Goal: Feedback & Contribution: Contribute content

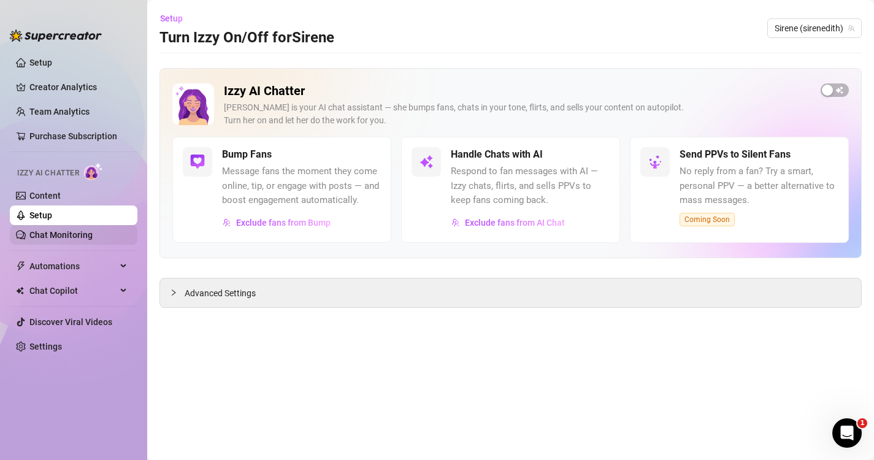
click at [78, 237] on link "Chat Monitoring" at bounding box center [60, 235] width 63 height 10
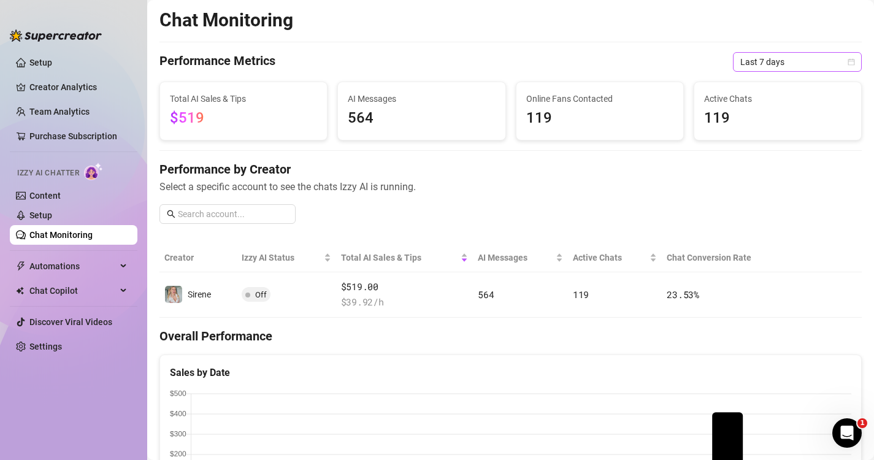
click at [824, 66] on span "Last 7 days" at bounding box center [797, 62] width 114 height 18
click at [86, 389] on ul "Setup Creator Analytics Team Analytics Purchase Subscription Izzy AI Chatter Co…" at bounding box center [74, 246] width 128 height 396
click at [56, 107] on link "Team Analytics" at bounding box center [59, 112] width 60 height 10
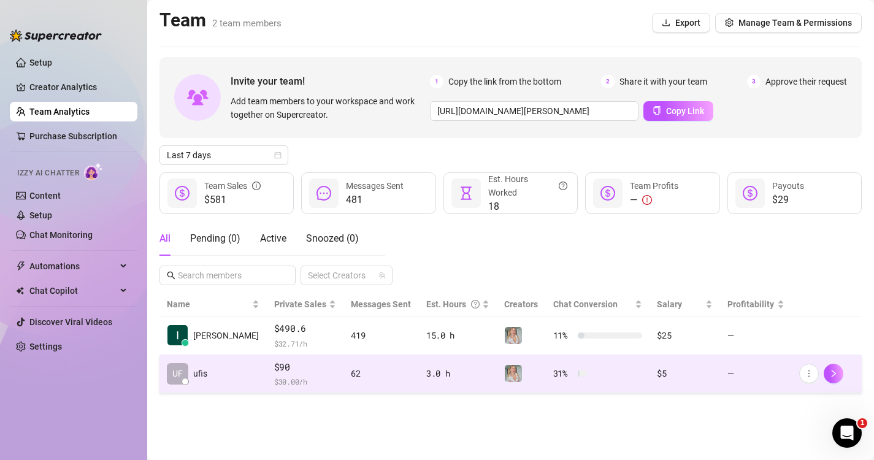
click at [303, 372] on td "$90 $ 30.00 /h" at bounding box center [305, 374] width 77 height 39
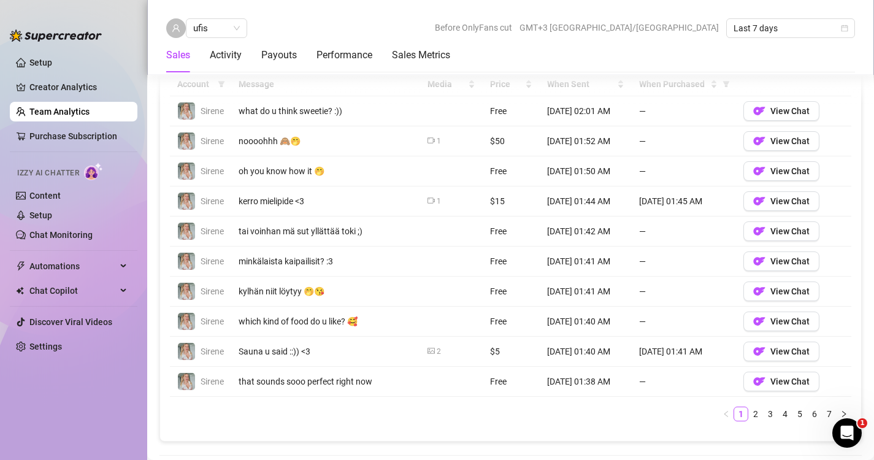
scroll to position [875, 0]
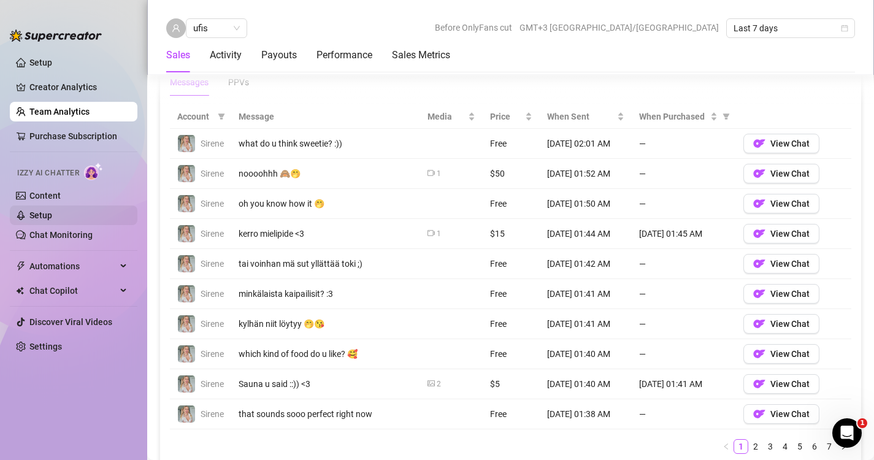
click at [52, 212] on link "Setup" at bounding box center [40, 215] width 23 height 10
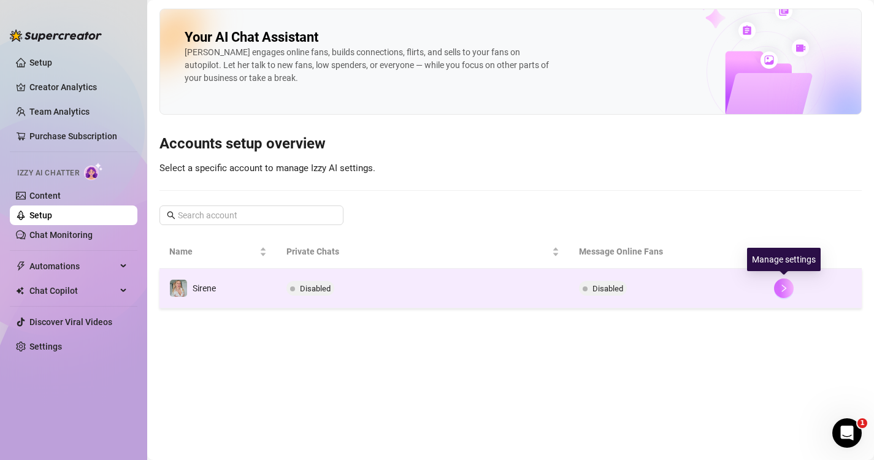
click at [788, 291] on button "button" at bounding box center [784, 288] width 20 height 20
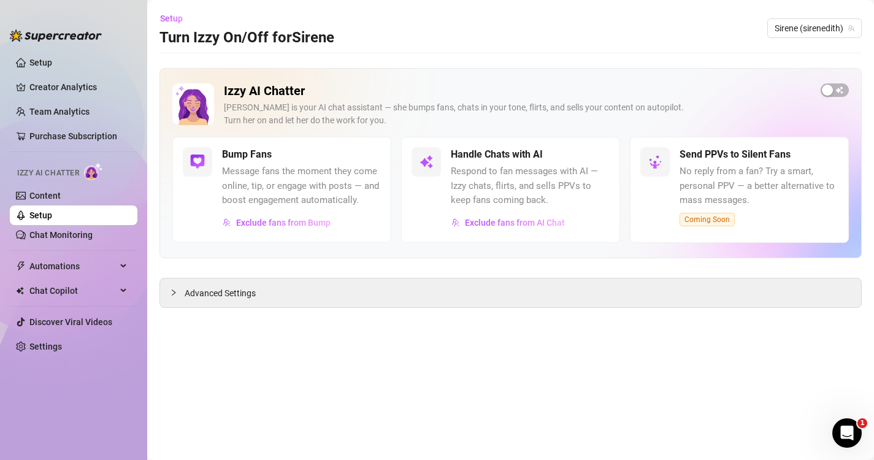
click at [286, 186] on span "Message fans the moment they come online, tip, or engage with posts — and boost…" at bounding box center [301, 186] width 159 height 44
click at [848, 86] on div "Izzy AI Chatter [PERSON_NAME] is your AI chat assistant — she bumps fans, chats…" at bounding box center [510, 109] width 676 height 53
click at [843, 88] on span "button" at bounding box center [835, 89] width 28 height 13
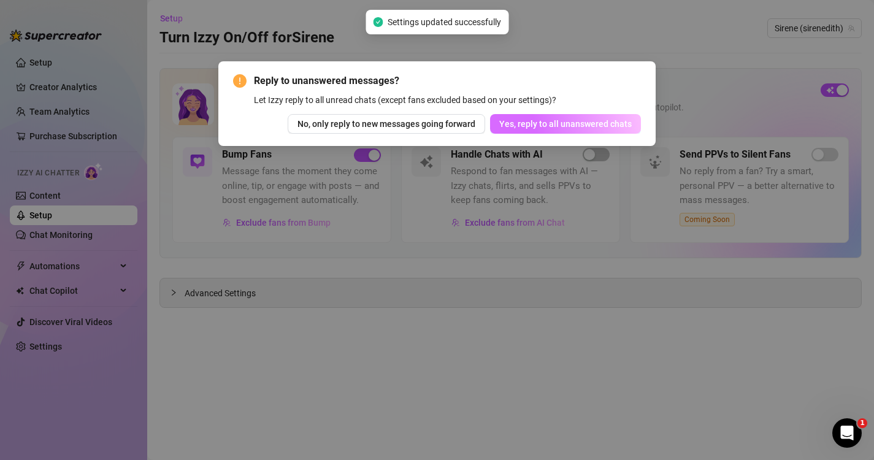
click at [610, 124] on span "Yes, reply to all unanswered chats" at bounding box center [565, 124] width 132 height 10
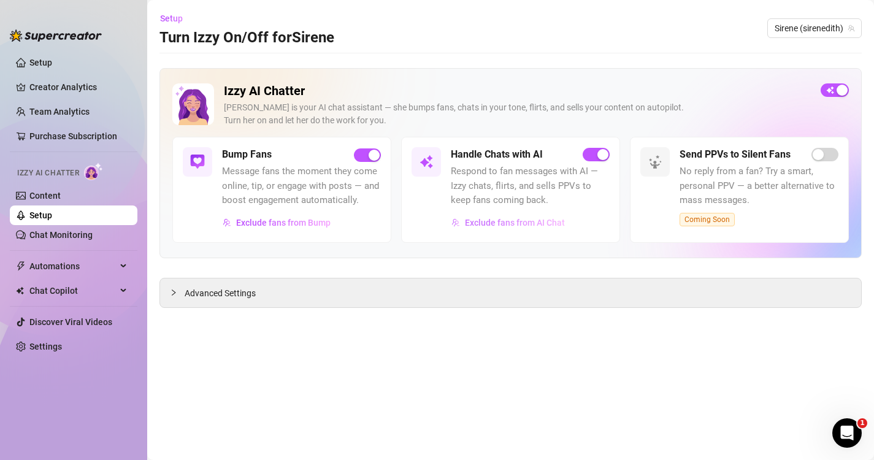
click at [518, 223] on span "Exclude fans from AI Chat" at bounding box center [515, 223] width 100 height 10
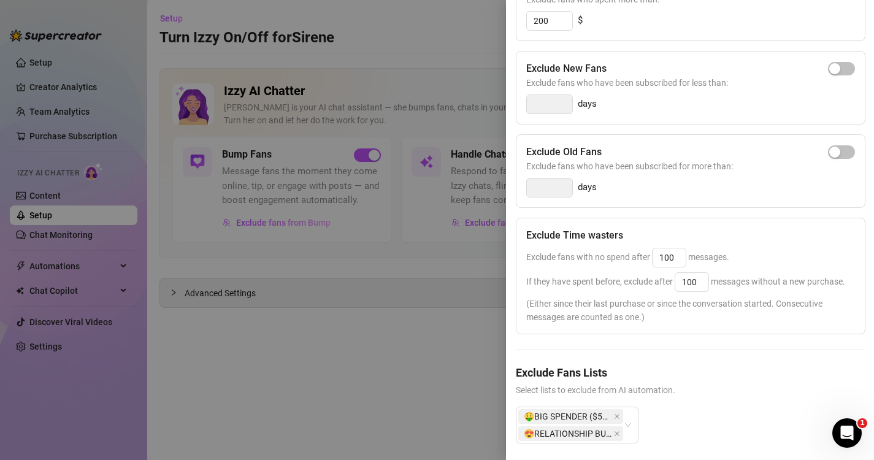
scroll to position [188, 0]
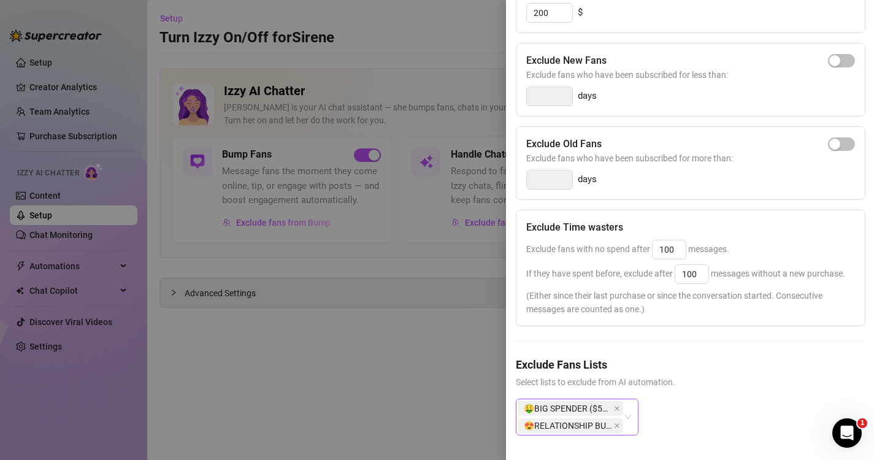
click at [629, 418] on div "🤑BIG SPENDER ($500 AND UP) 😍RELATIONSHIP BUILDERS ($50 - $499)" at bounding box center [577, 417] width 123 height 37
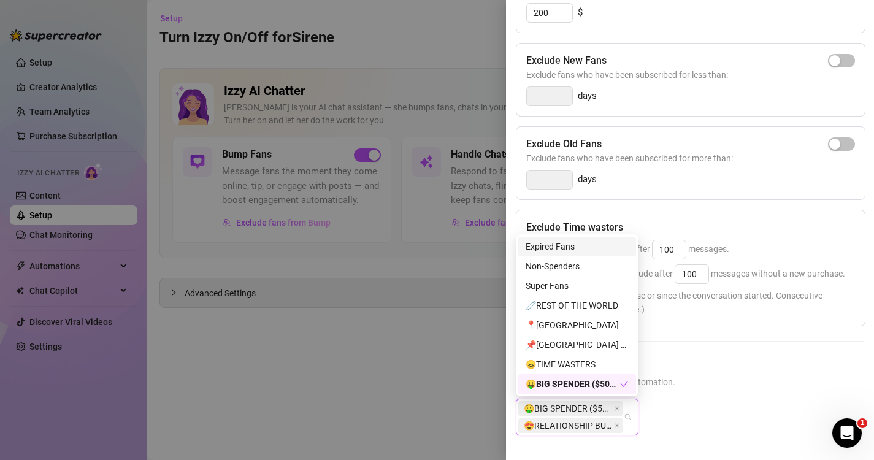
click at [695, 403] on div "🤑BIG SPENDER ($500 AND UP) 😍RELATIONSHIP BUILDERS ($50 - $499)" at bounding box center [690, 427] width 348 height 56
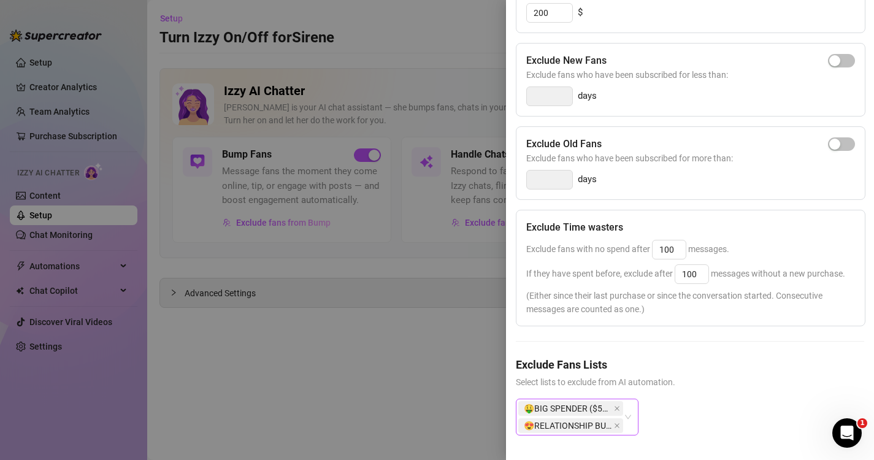
click at [630, 416] on div "🤑BIG SPENDER ($500 AND UP) 😍RELATIONSHIP BUILDERS ($50 - $499)" at bounding box center [577, 417] width 123 height 37
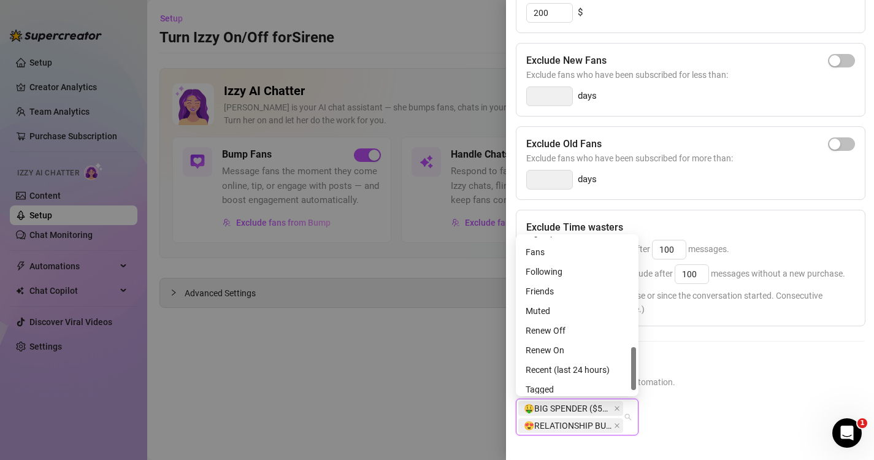
scroll to position [412, 0]
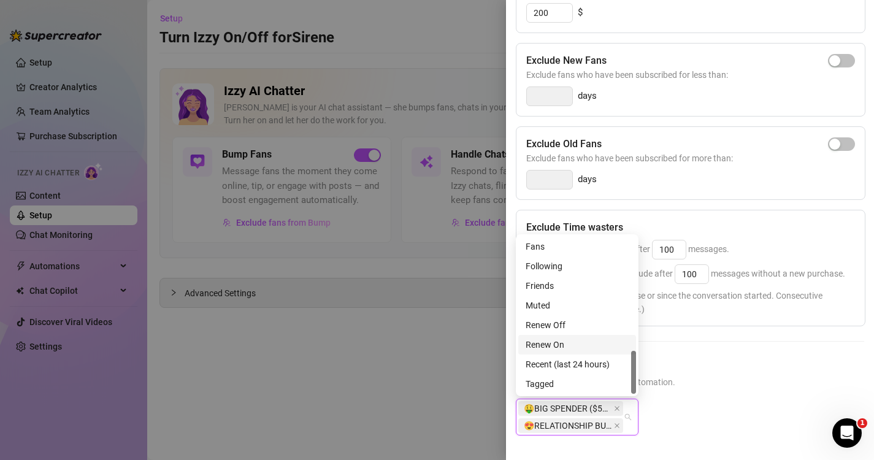
click at [730, 340] on div "Exclude Spenders Exclude fans who spent more than: 200 $ Exclude New Fans Exclu…" at bounding box center [690, 208] width 348 height 496
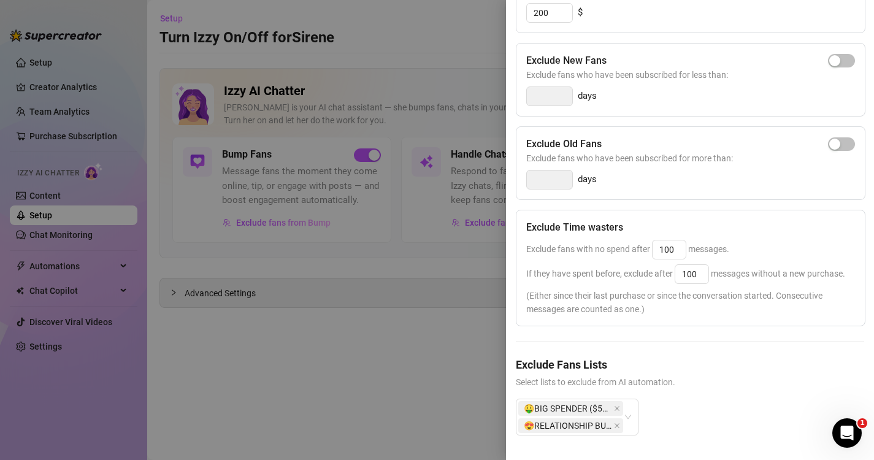
click at [414, 346] on div at bounding box center [437, 230] width 874 height 460
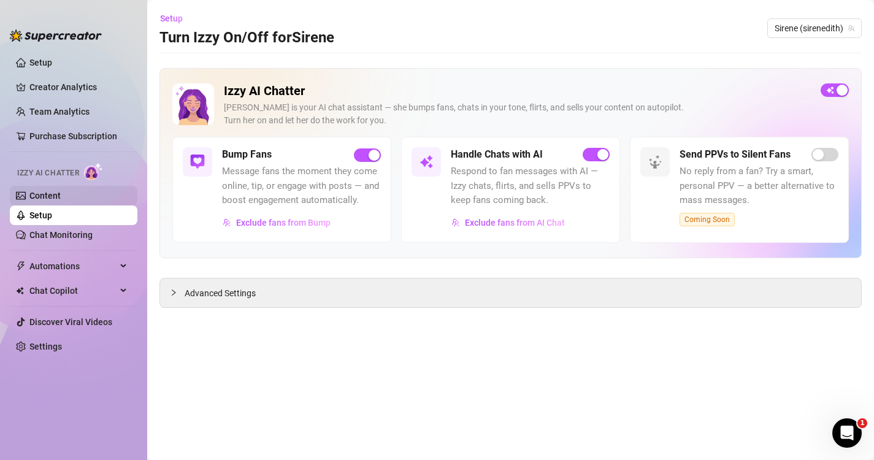
click at [48, 193] on link "Content" at bounding box center [44, 196] width 31 height 10
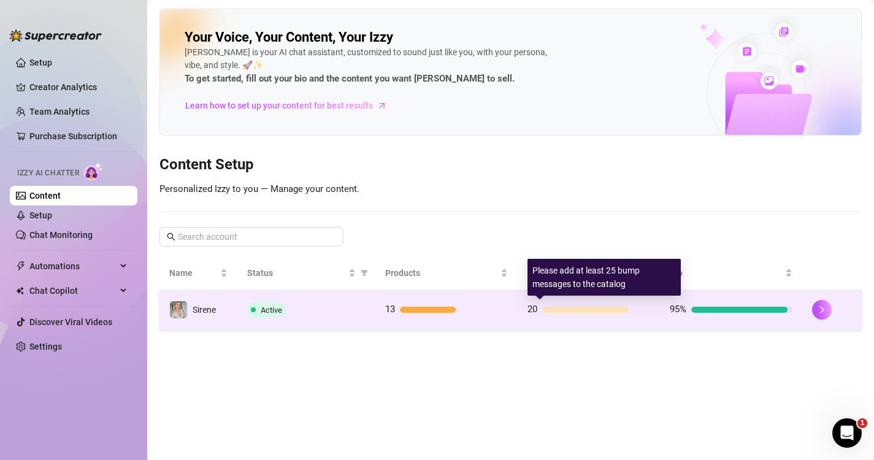
click at [535, 311] on span "20" at bounding box center [532, 309] width 10 height 11
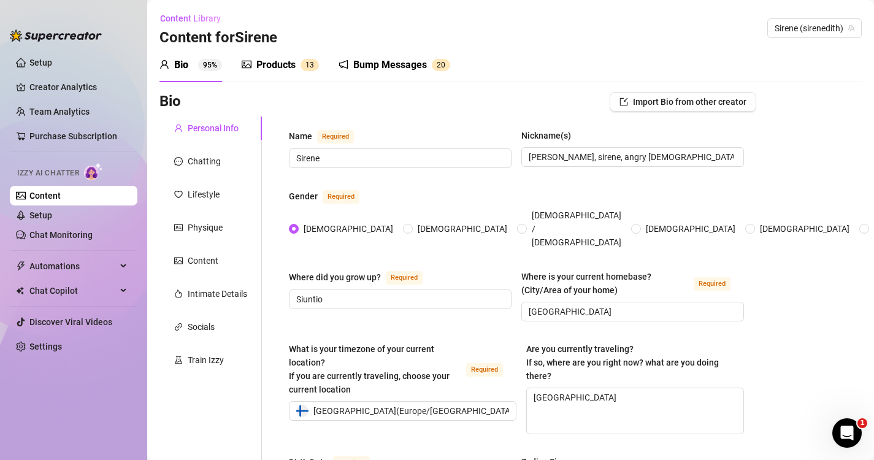
click at [407, 66] on div "Bump Messages" at bounding box center [390, 65] width 74 height 15
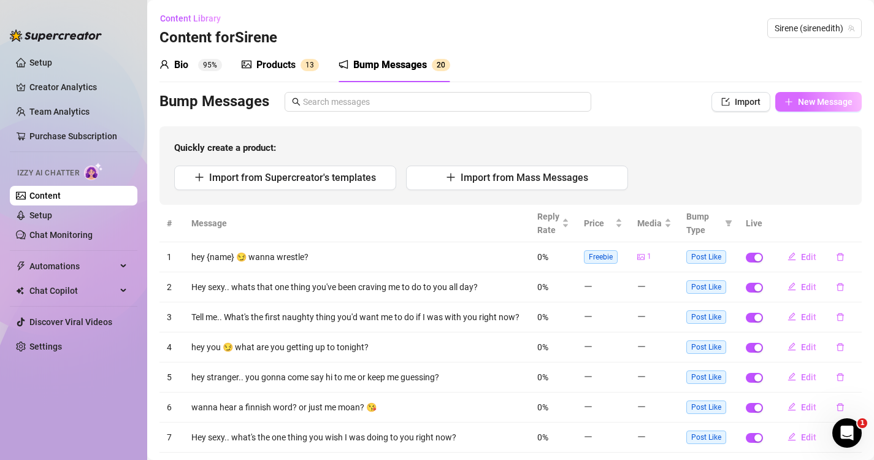
click at [813, 105] on span "New Message" at bounding box center [825, 102] width 55 height 10
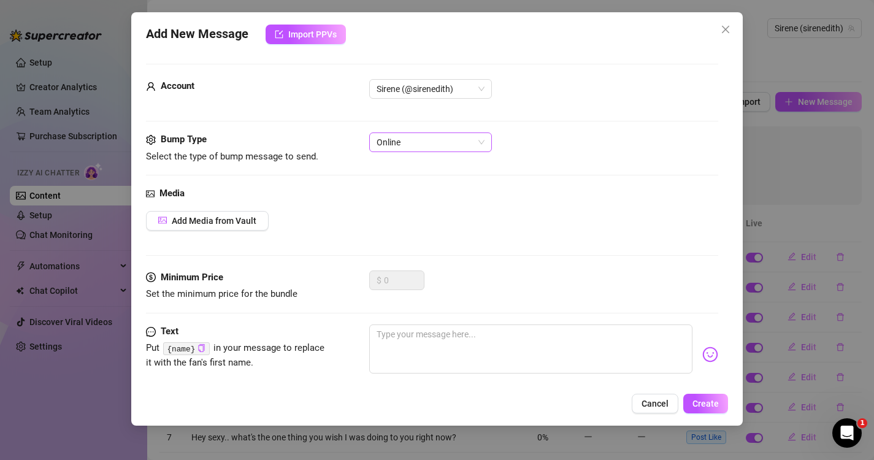
click at [450, 145] on span "Online" at bounding box center [431, 142] width 108 height 18
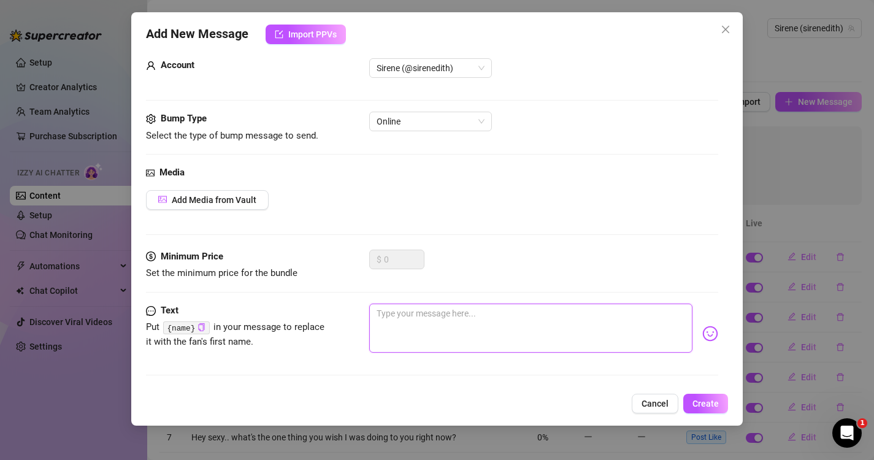
click at [418, 335] on textarea at bounding box center [531, 328] width 324 height 49
type textarea "h"
type textarea "he"
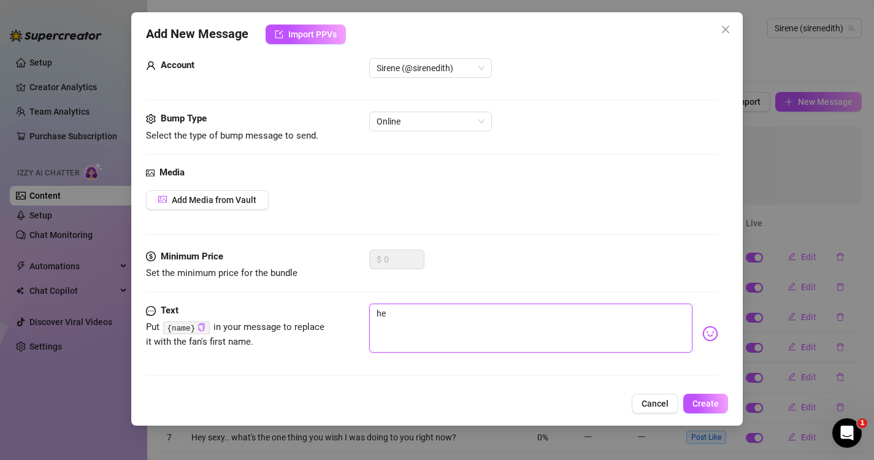
type textarea "hey"
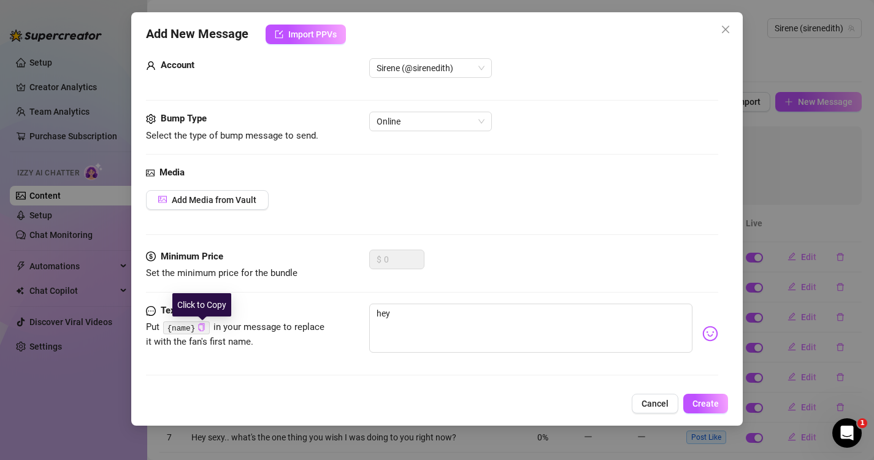
click at [203, 329] on icon "copy" at bounding box center [202, 327] width 6 height 8
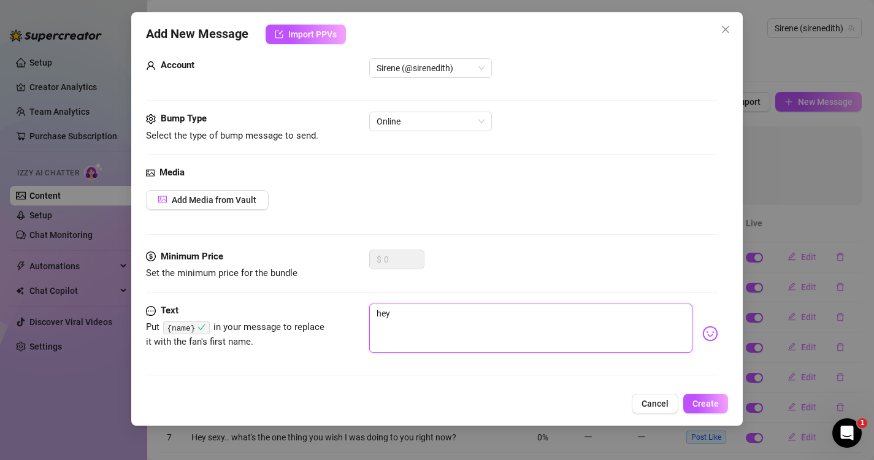
click at [445, 320] on textarea "hey" at bounding box center [531, 328] width 324 height 49
paste textarea "{name}"
type textarea "hey {name}"
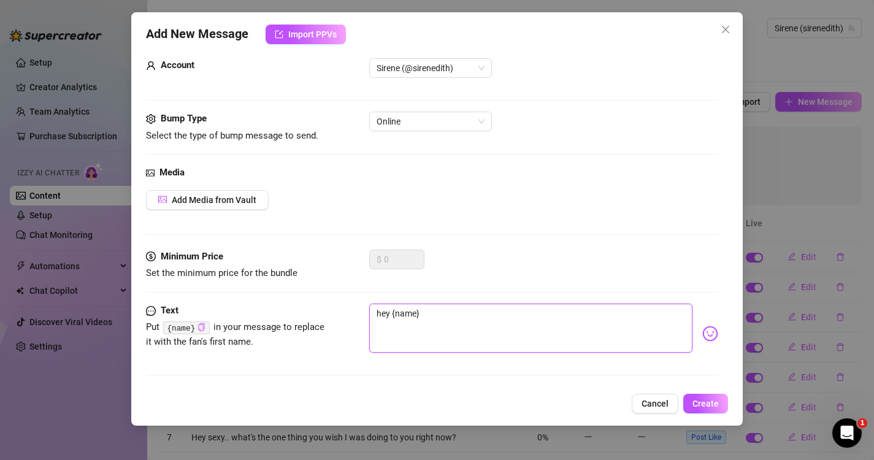
type textarea "hey {name}"
type textarea "hey {name} w"
type textarea "hey {name} wa"
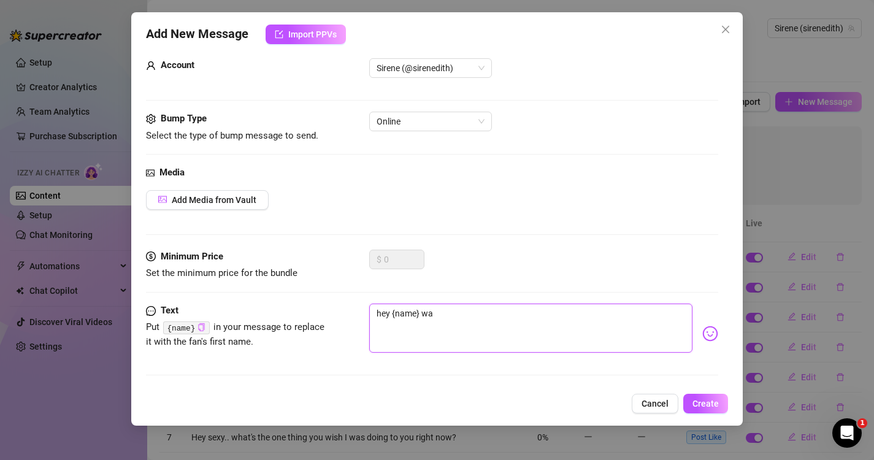
type textarea "hey {name} [PERSON_NAME]"
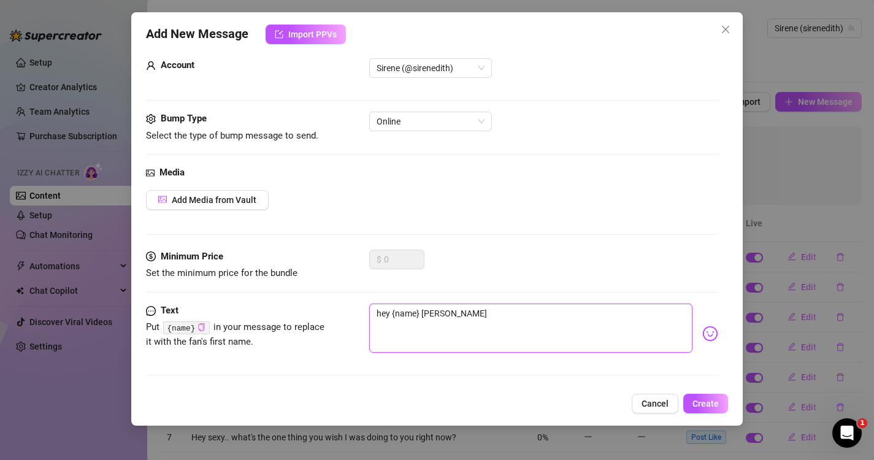
type textarea "hey {name} [PERSON_NAME]"
type textarea "hey {name} wanna s"
type textarea "hey {name} wanna se"
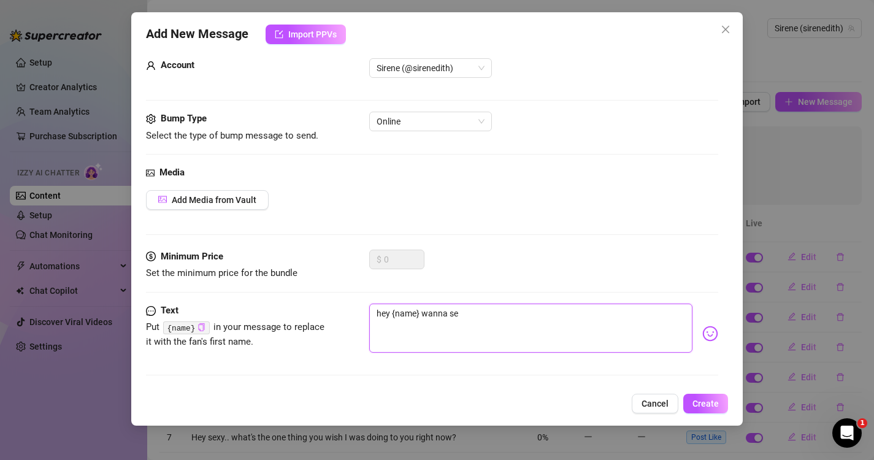
type textarea "hey {name} wanna see"
type textarea "hey {name} wanna see s"
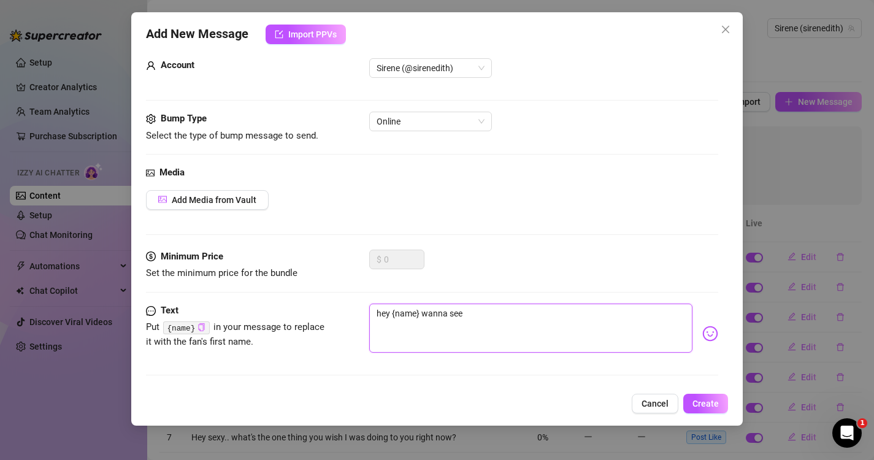
type textarea "hey {name} wanna see s"
type textarea "hey {name} wanna see so"
type textarea "hey {name} wanna see som"
type textarea "hey {name} wanna see some"
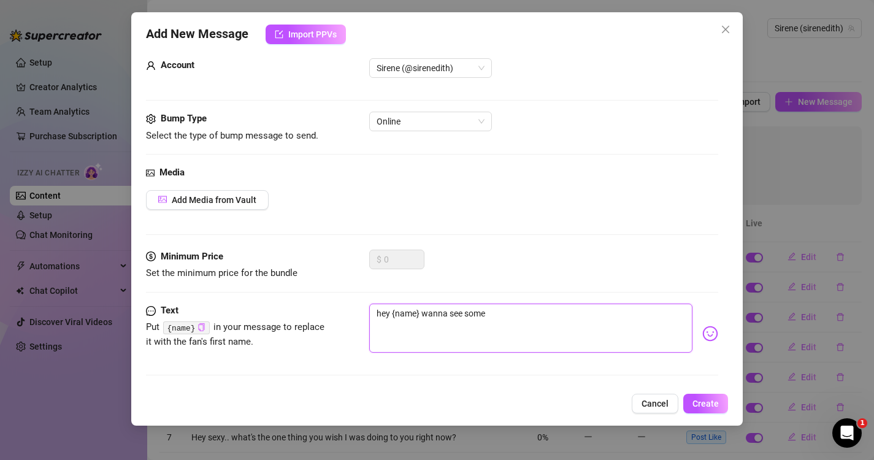
type textarea "hey {name} wanna see somet"
type textarea "hey {name} wanna see someth"
type textarea "hey {name} wanna see somethi"
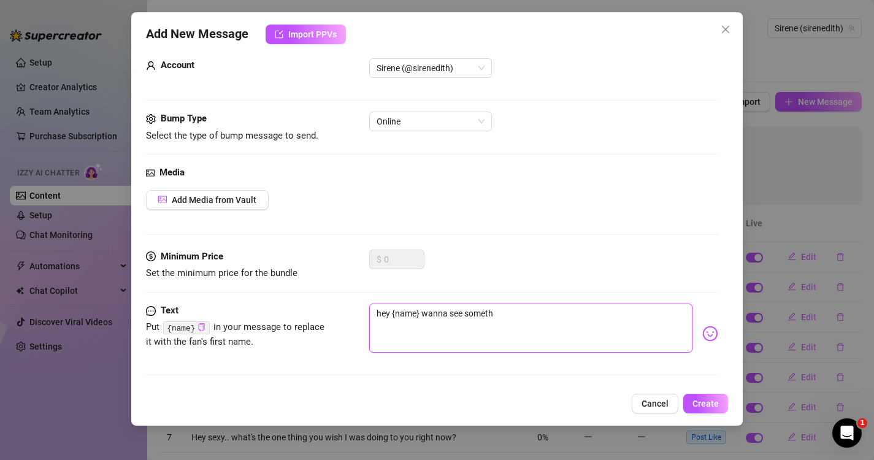
type textarea "hey {name} wanna see somethi"
type textarea "hey {name} wanna see somethin"
type textarea "hey {name} wanna see something"
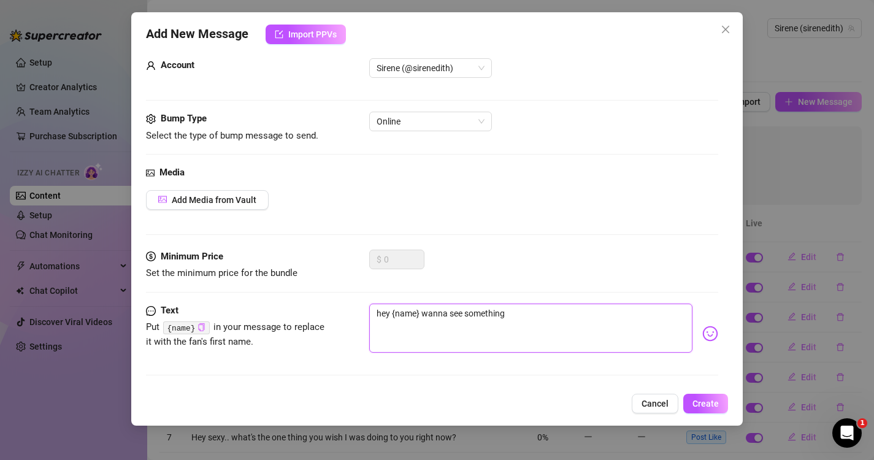
type textarea "hey {name} wanna see something"
type textarea "hey {name} wanna see something w"
type textarea "hey {name} wanna see something we"
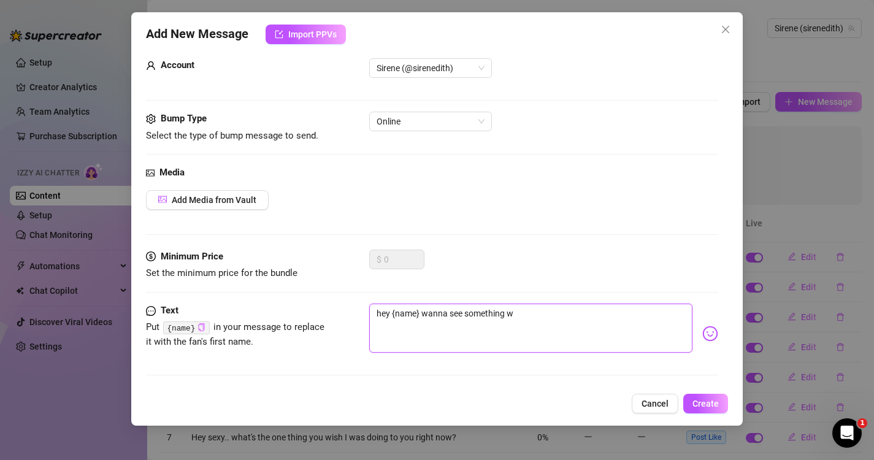
type textarea "hey {name} wanna see something we"
type textarea "hey {name} [PERSON_NAME]na see something [PERSON_NAME]"
type textarea "hey {name} wanna see something [PERSON_NAME]"
type textarea "hey {name} wanna see something weird"
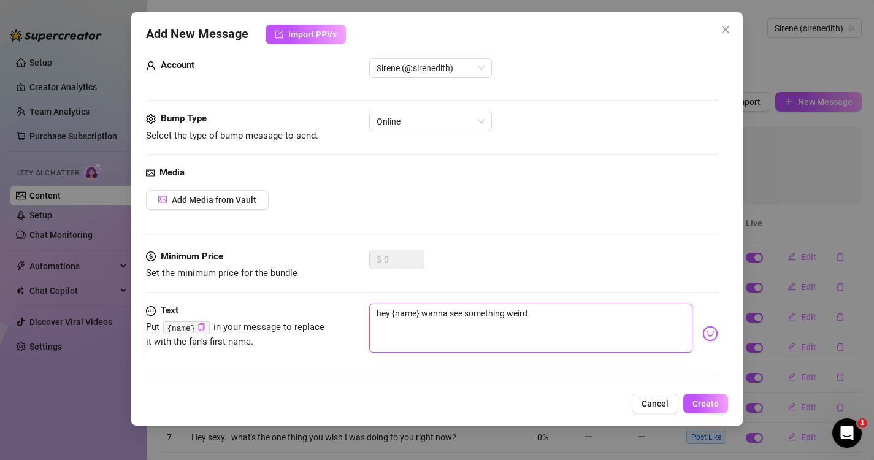
type textarea "hey {name} wanna see something weirds"
type textarea "hey {name} wanna see something weirds?"
type textarea "hey {name} wanna see something weirds?`"
type textarea "hey {name} wanna see something weirds?"
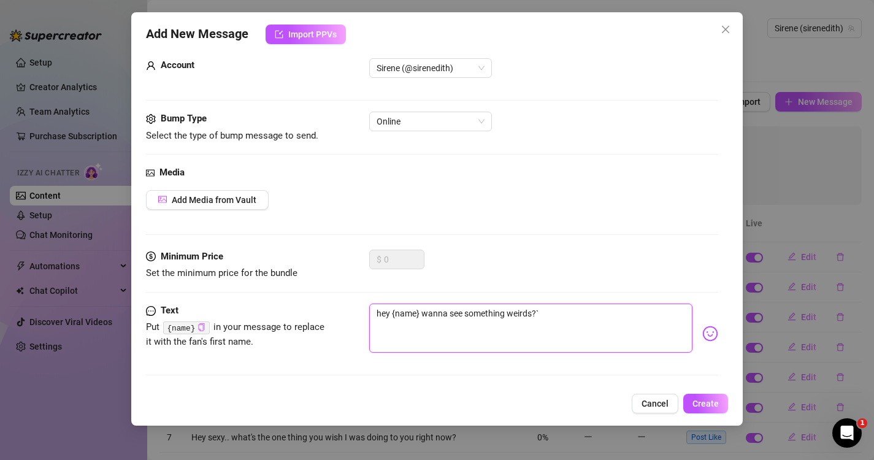
type textarea "hey {name} wanna see something weirds?"
type textarea "hey {name} wanna see something weirds"
type textarea "hey {name} wanna see something weirds?"
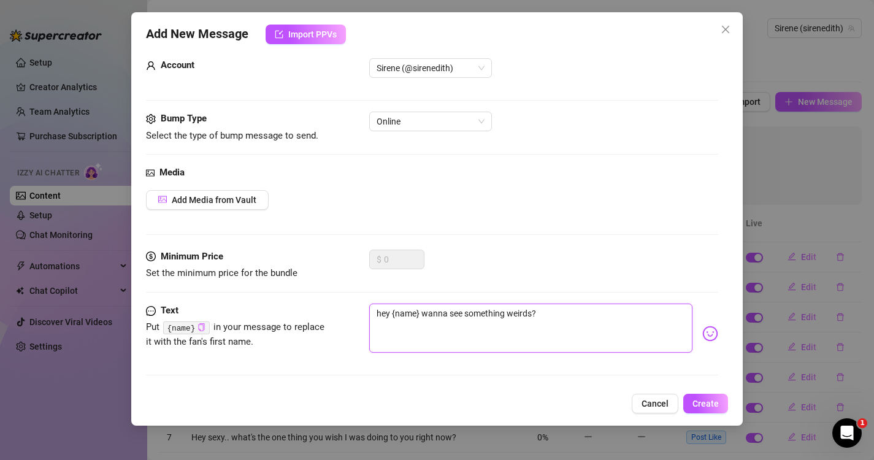
type textarea "hey {name} wanna see something weirds"
type textarea "hey {name} wanna see something weird"
type textarea "hey {name} wanna see something weird?"
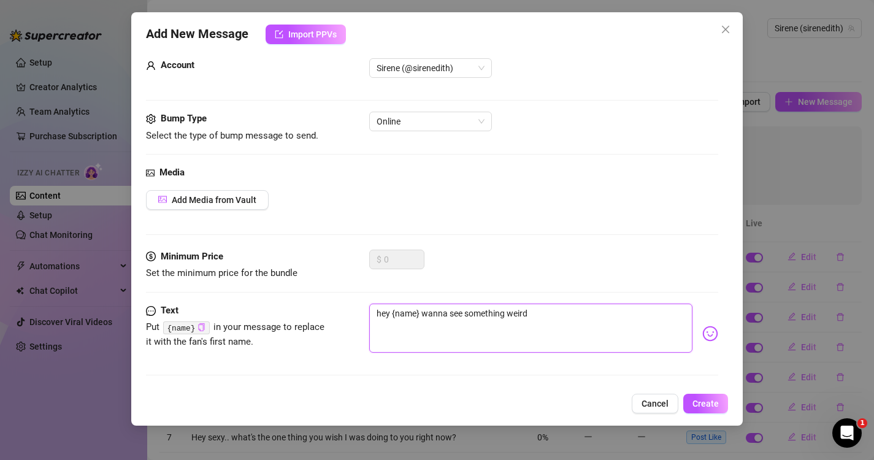
type textarea "hey {name} wanna see something weird?"
type textarea "hey {name} wanna see something weird? x"
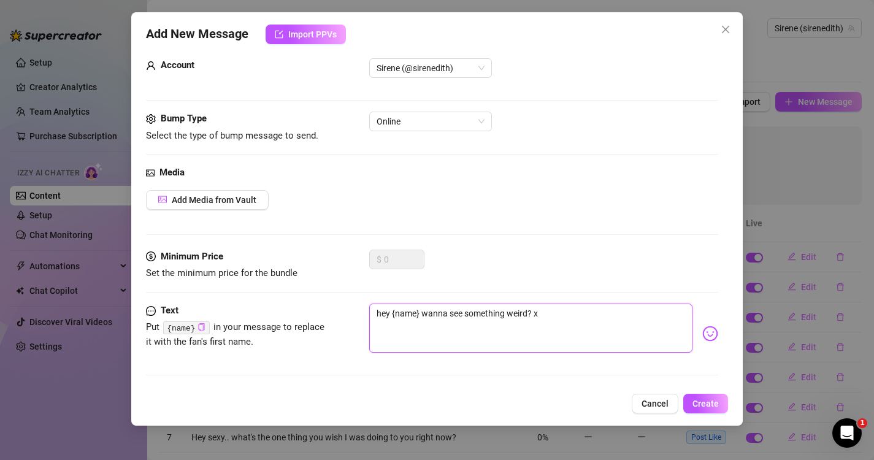
type textarea "hey {name} wanna see something weird? xD"
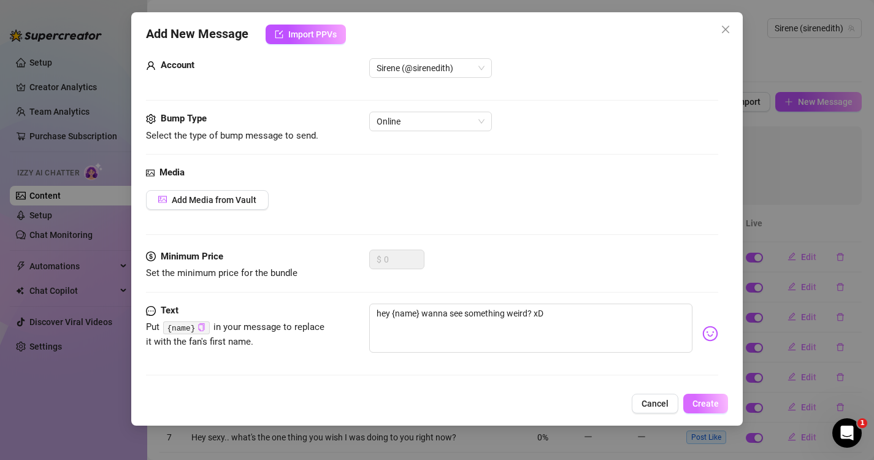
click at [698, 407] on span "Create" at bounding box center [705, 404] width 26 height 10
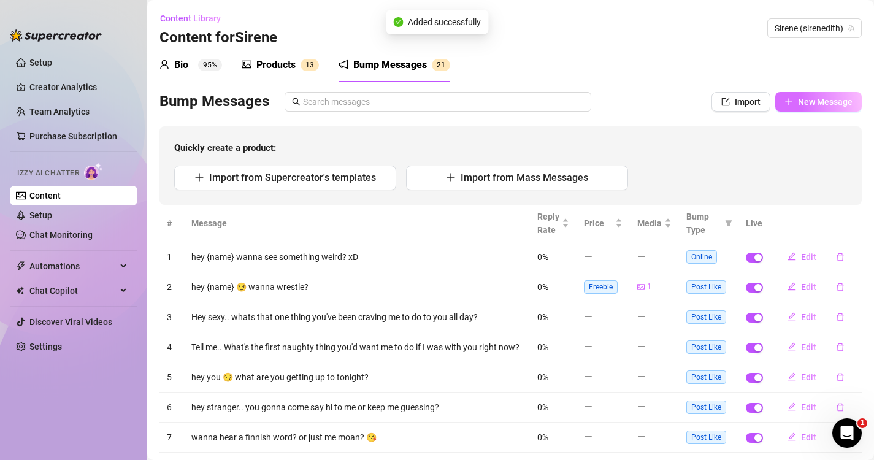
click at [802, 101] on span "New Message" at bounding box center [825, 102] width 55 height 10
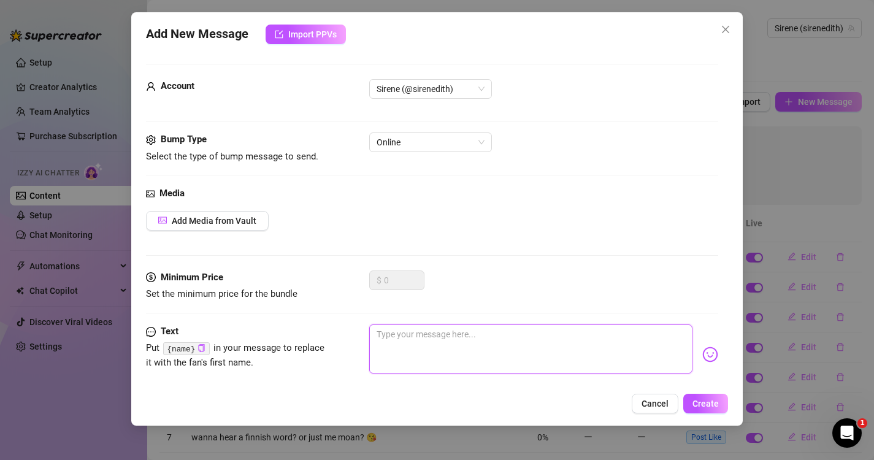
click at [403, 342] on textarea at bounding box center [531, 348] width 324 height 49
type textarea "M"
type textarea "MY"
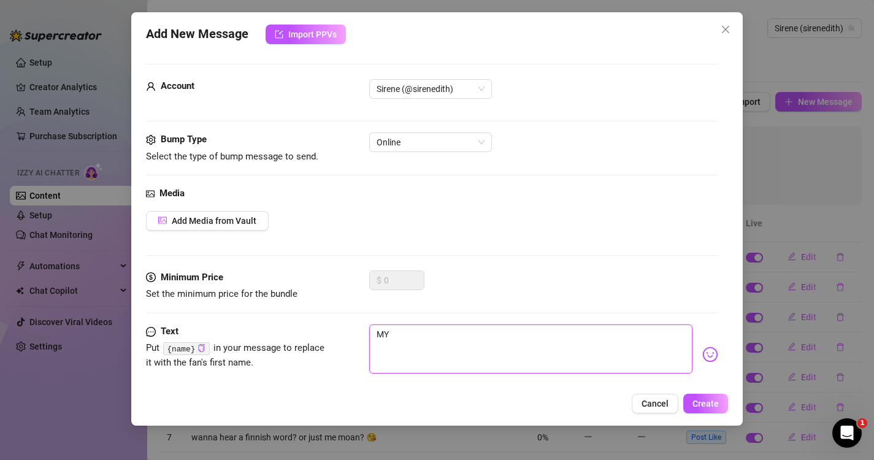
type textarea "MY"
type textarea "MY L"
type textarea "MY LO"
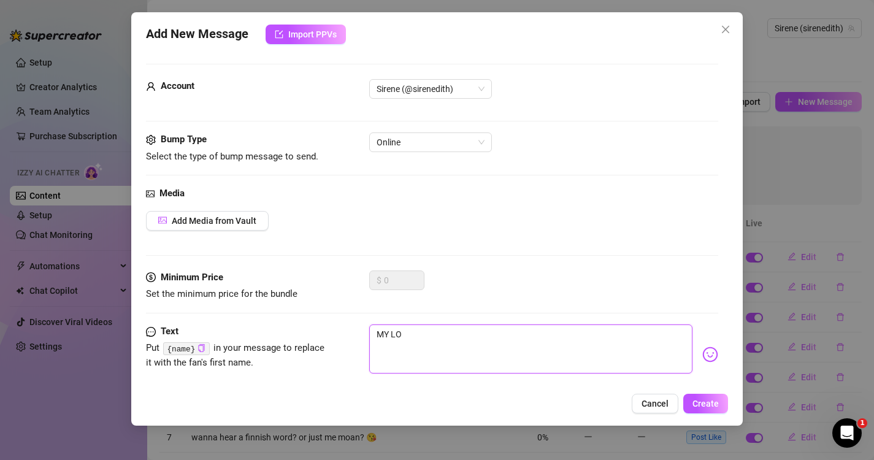
type textarea "MY LOR"
type textarea "MY LORD"
type textarea "MY LORD!"
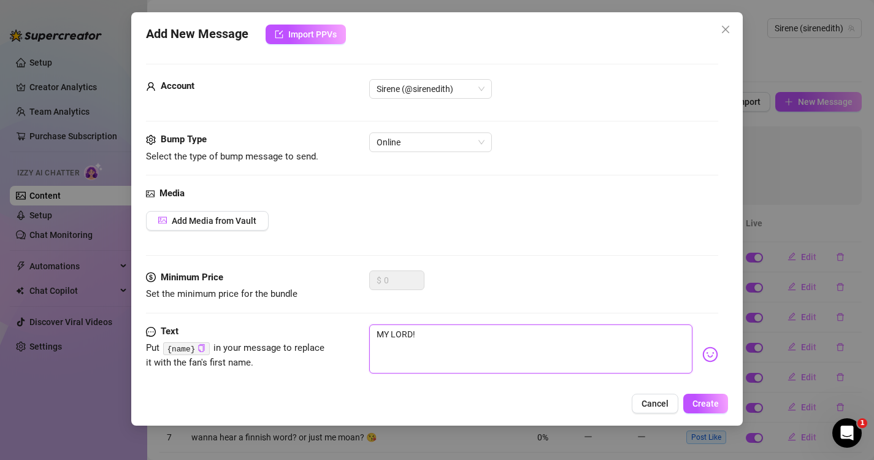
type textarea "MY LORD!"
type textarea "MY LORD! W"
type textarea "MY LORD! Wh"
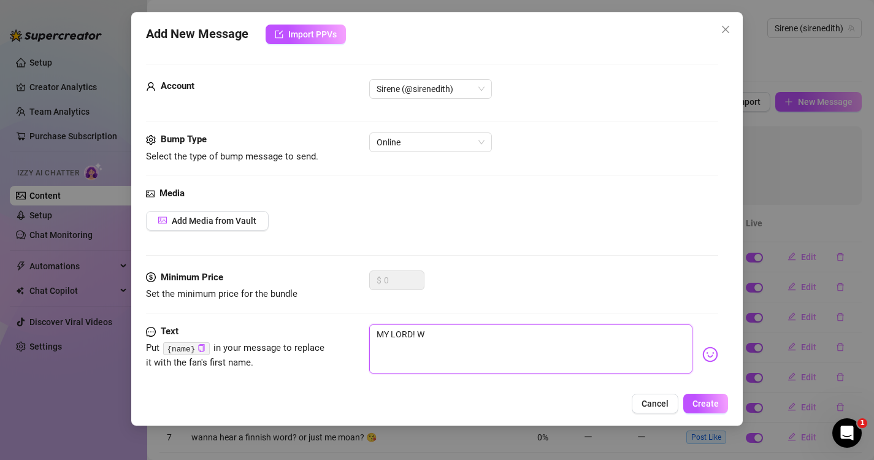
type textarea "MY LORD! Wh"
type textarea "MY LORD! Whe"
type textarea "MY LORD! Wh"
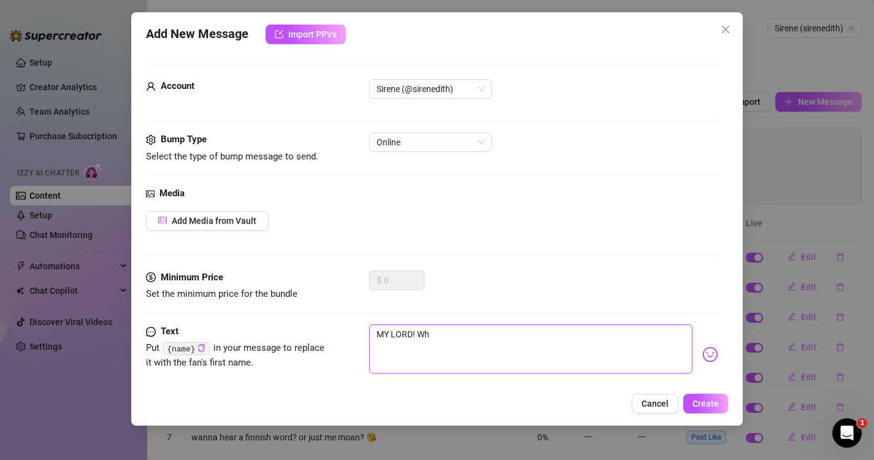
type textarea "MY LORD! W"
type textarea "MY LORD!"
type textarea "MY LORD! S"
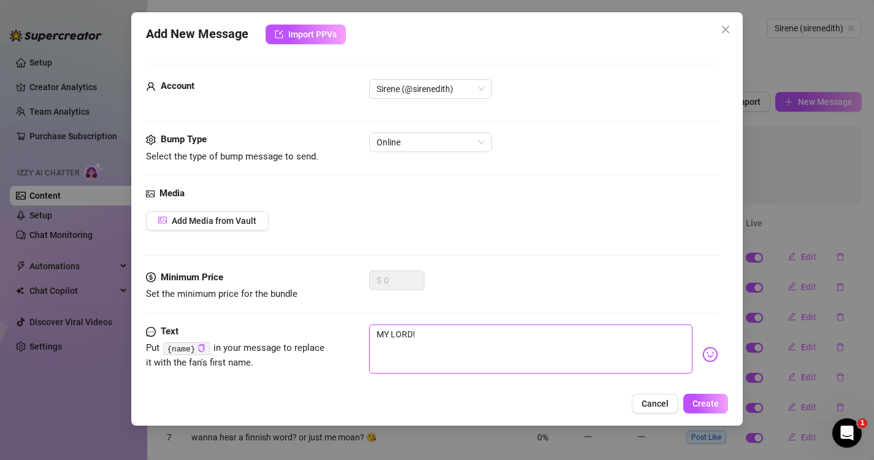
type textarea "MY LORD! S"
type textarea "MY LORD! Sh"
type textarea "MY LORD! Sha"
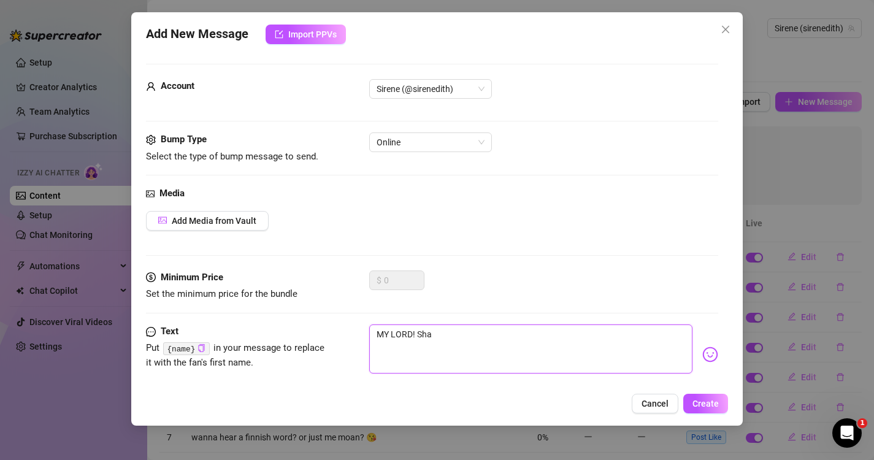
type textarea "MY LORD! Shal"
type textarea "MY LORD! Shall"
click at [485, 341] on textarea "MY LORD! Shall" at bounding box center [531, 348] width 324 height 49
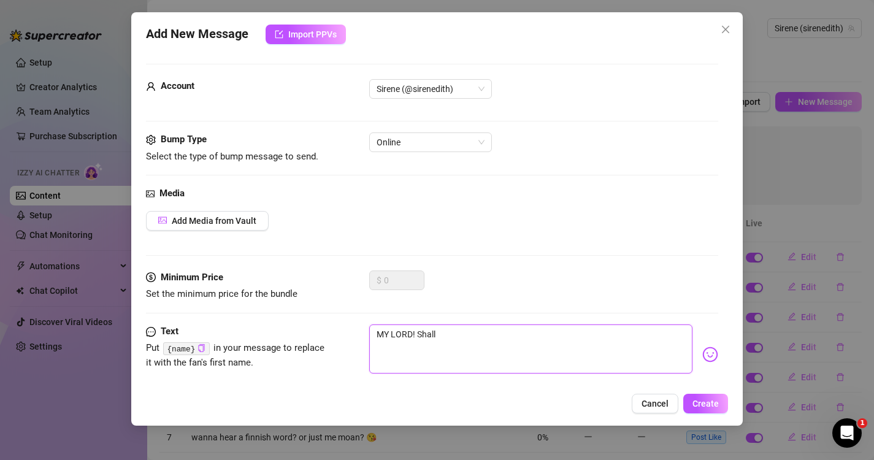
paste textarea "y Lord, winter is coming… but I can keep you warm if you return to me now."
type textarea "My Lord, winter is coming… but I can keep you warm if you return to me now."
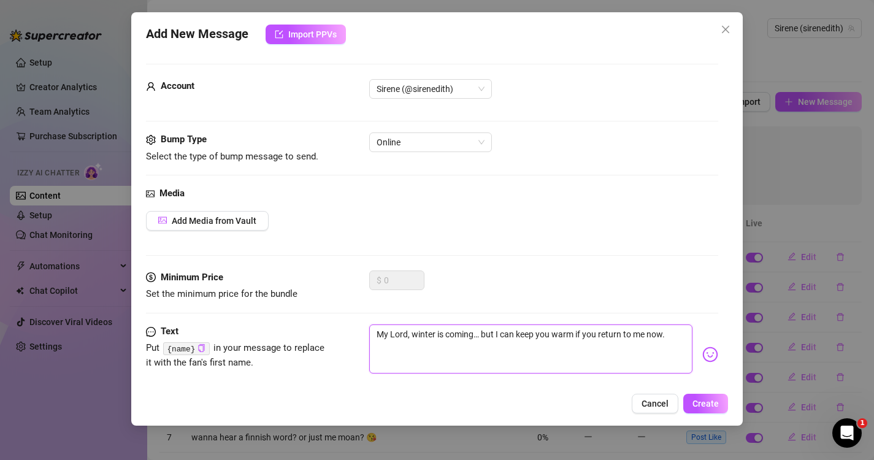
click at [447, 339] on textarea "My Lord, winter is coming… but I can keep you warm if you return to me now." at bounding box center [531, 348] width 324 height 49
paste textarea "you’ve entered the realm at last 👑🔥"
type textarea "My Lord, you’ve entered the realm at last 👑🔥"
click at [705, 408] on span "Create" at bounding box center [705, 404] width 26 height 10
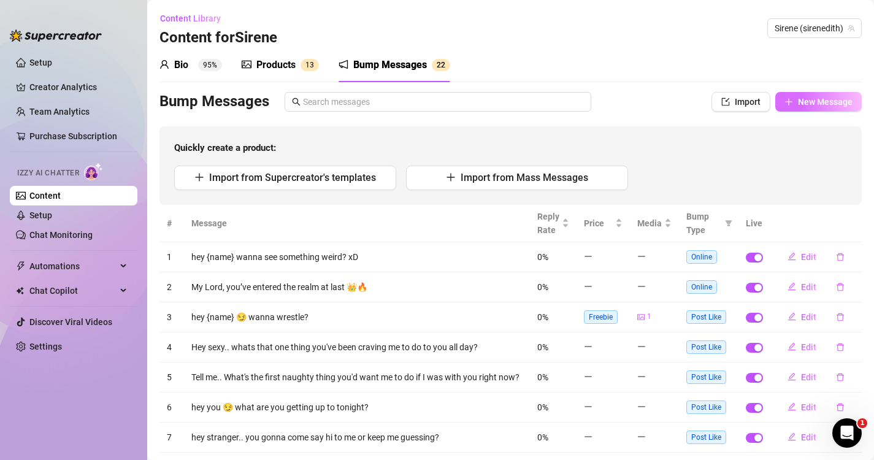
click at [813, 104] on span "New Message" at bounding box center [825, 102] width 55 height 10
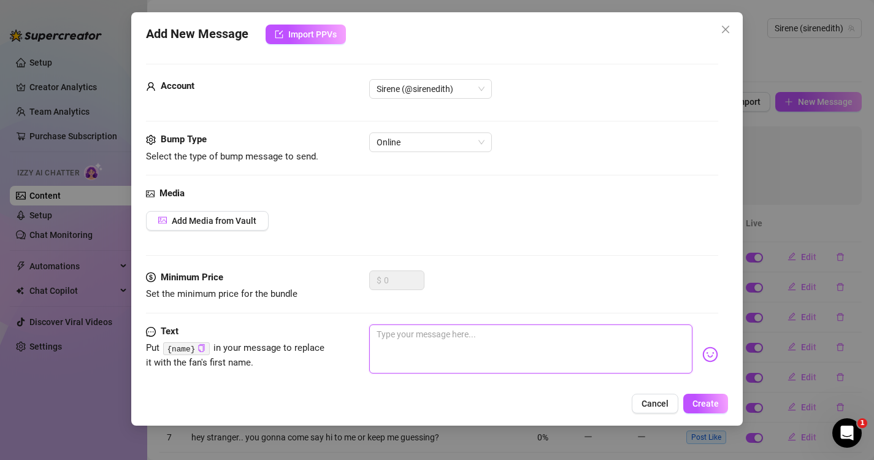
click at [427, 348] on textarea at bounding box center [531, 348] width 324 height 49
paste textarea "My Lord, your loyal maiden awaits you in her [PERSON_NAME] 💋"
type textarea "My Lord, your loyal maiden awaits you in her [PERSON_NAME] 💋"
click at [437, 142] on span "Online" at bounding box center [431, 142] width 108 height 18
type textarea "My Lord, your loyal maiden awaits you in her [PERSON_NAME] 💋"
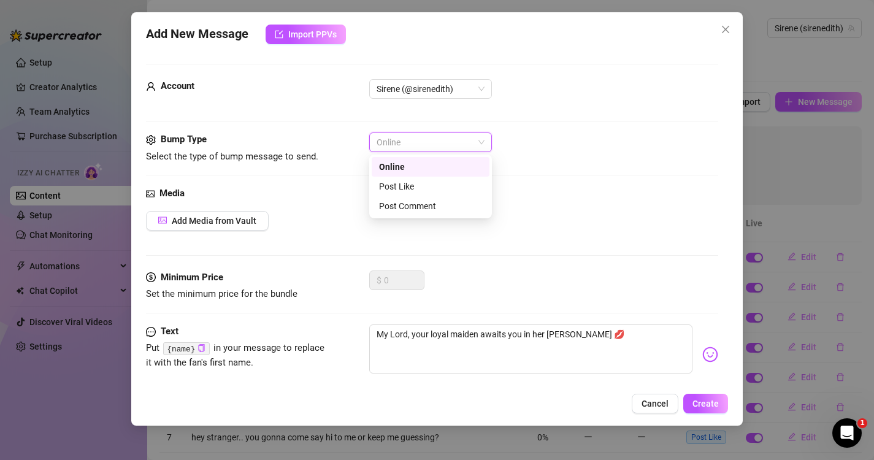
click at [548, 129] on div "Account Sirene (@sirenedith)" at bounding box center [432, 105] width 573 height 53
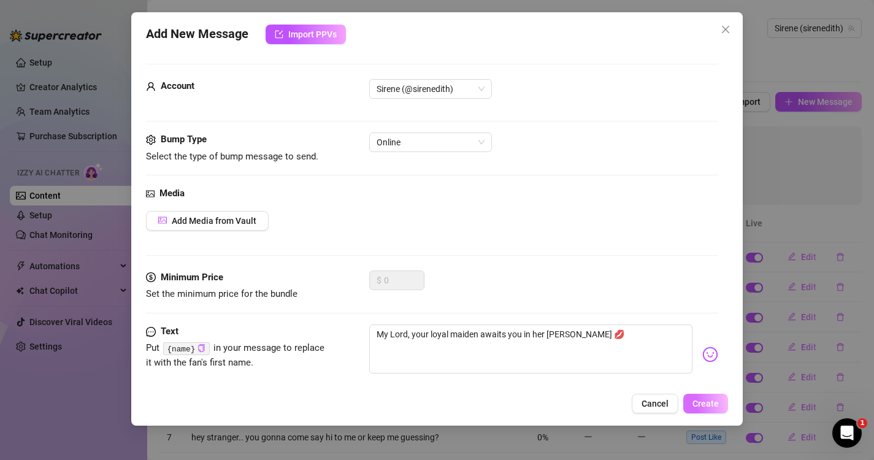
click at [706, 411] on button "Create" at bounding box center [705, 404] width 45 height 20
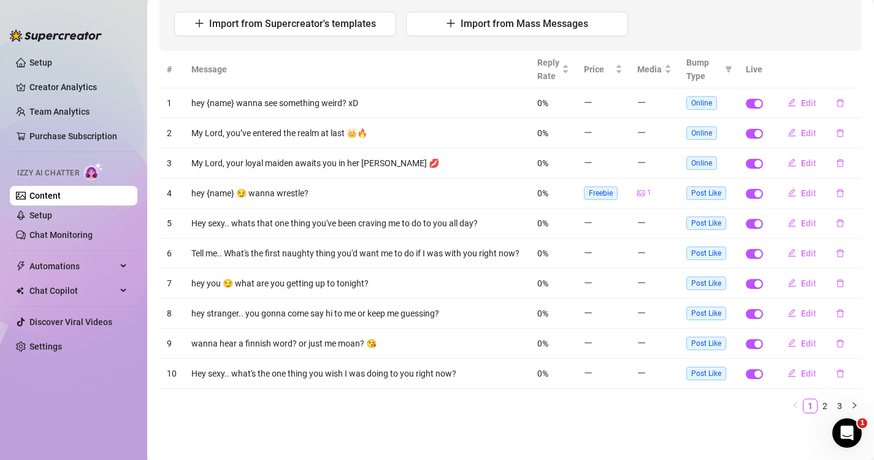
scroll to position [0, 0]
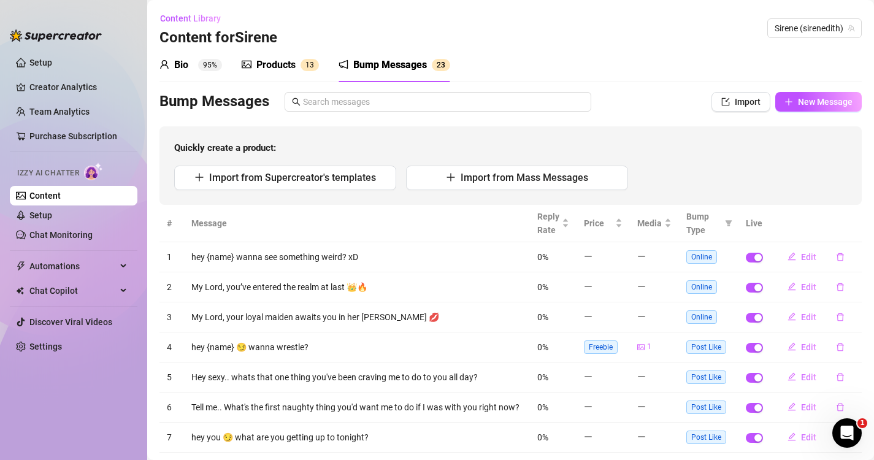
click at [283, 63] on div "Products" at bounding box center [275, 65] width 39 height 15
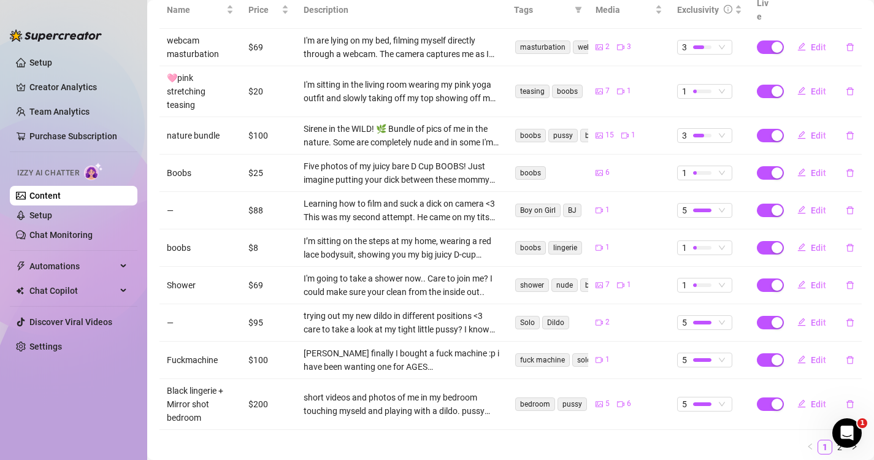
scroll to position [262, 0]
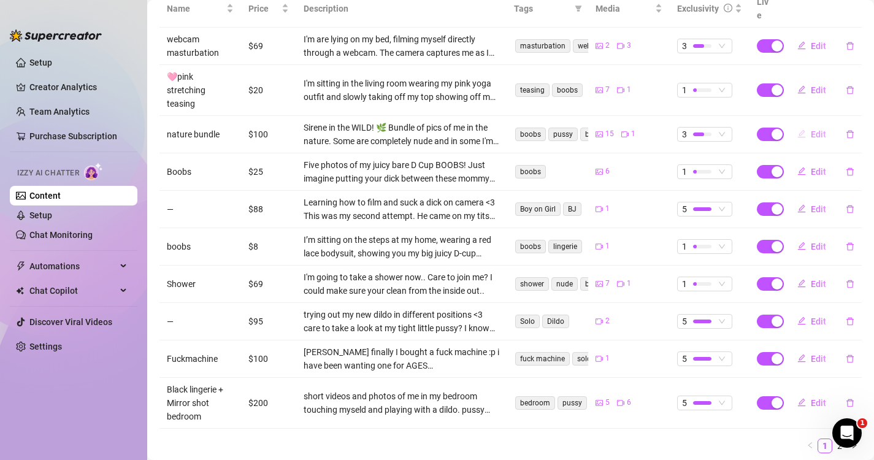
click at [821, 129] on span "Edit" at bounding box center [818, 134] width 15 height 10
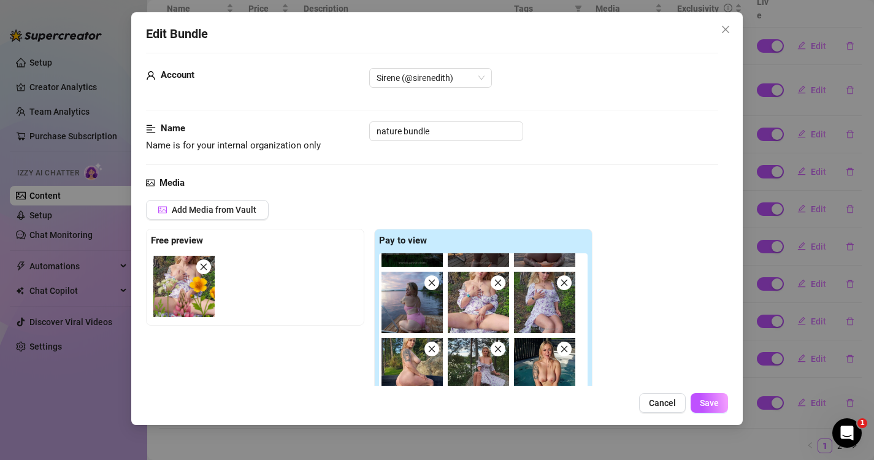
scroll to position [0, 0]
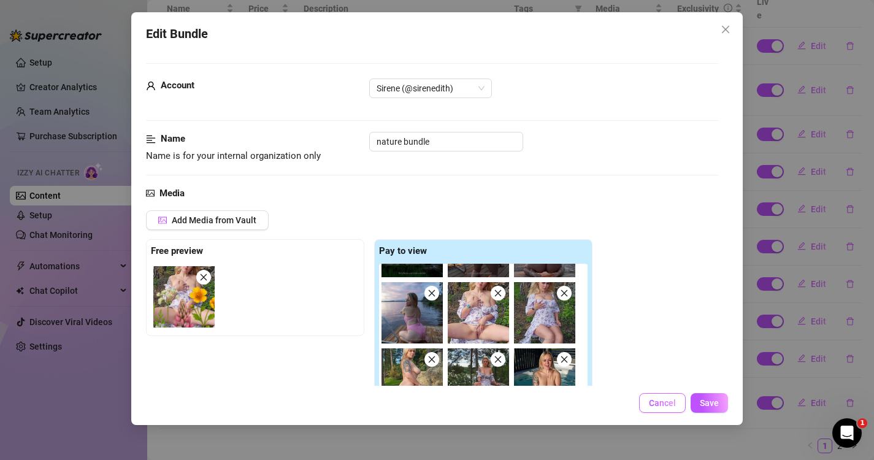
click at [659, 405] on span "Cancel" at bounding box center [662, 403] width 27 height 10
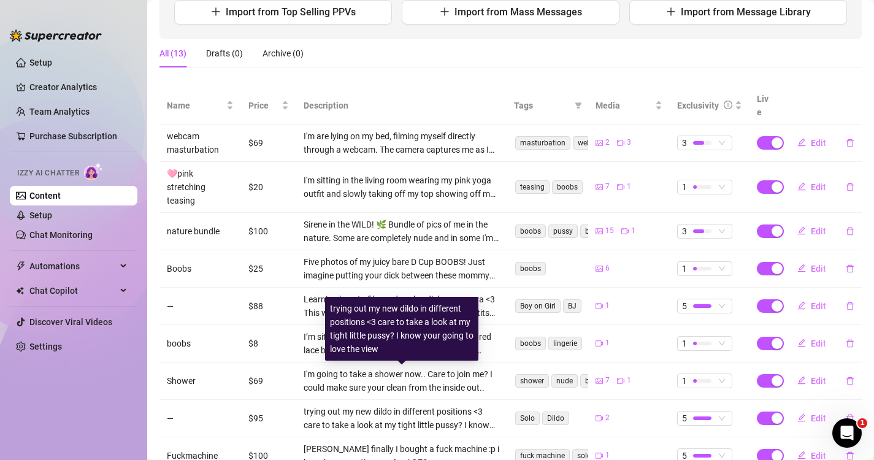
scroll to position [120, 0]
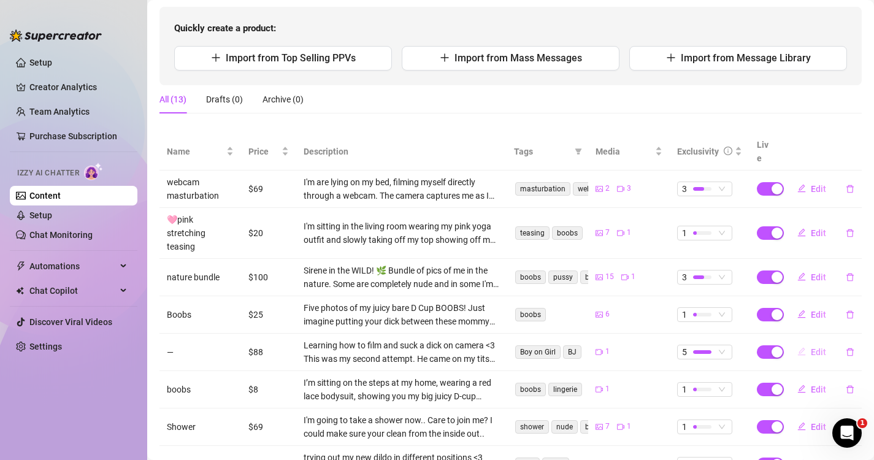
click at [809, 342] on button "Edit" at bounding box center [811, 352] width 48 height 20
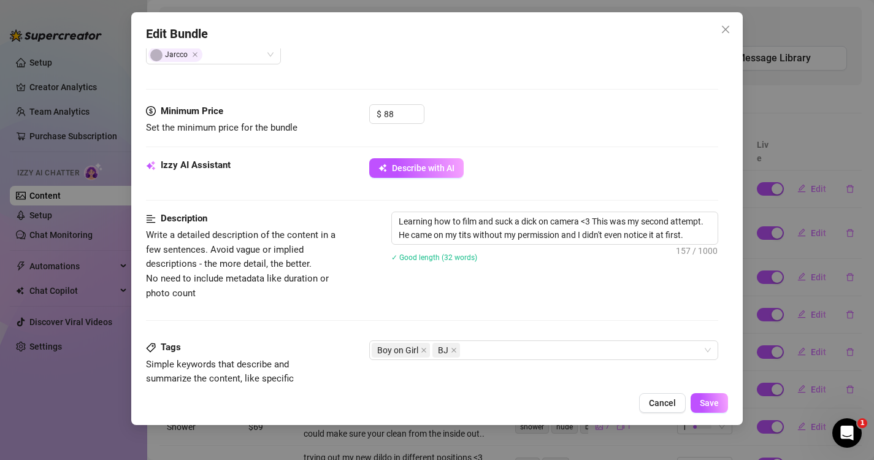
scroll to position [383, 0]
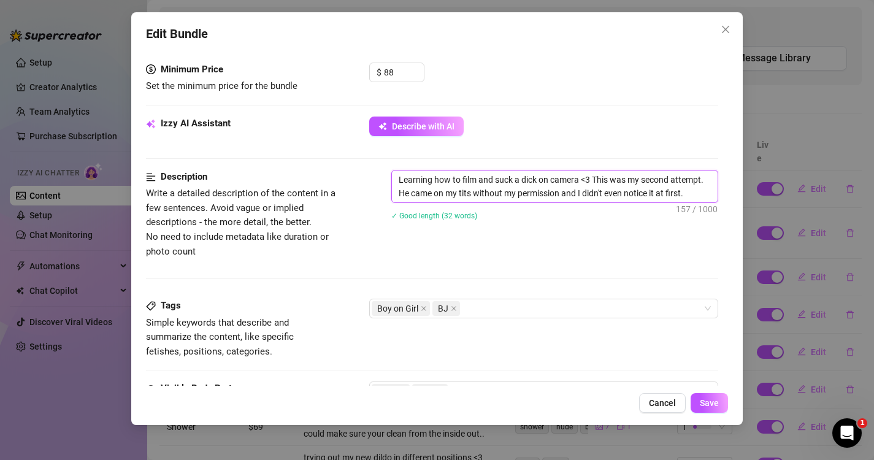
click at [695, 196] on textarea "Learning how to film and suck a dick on camera <3 This was my second attempt. H…" at bounding box center [555, 186] width 326 height 32
type textarea "Learning how to film and suck a dick on camera <3 This was my second attempt. H…"
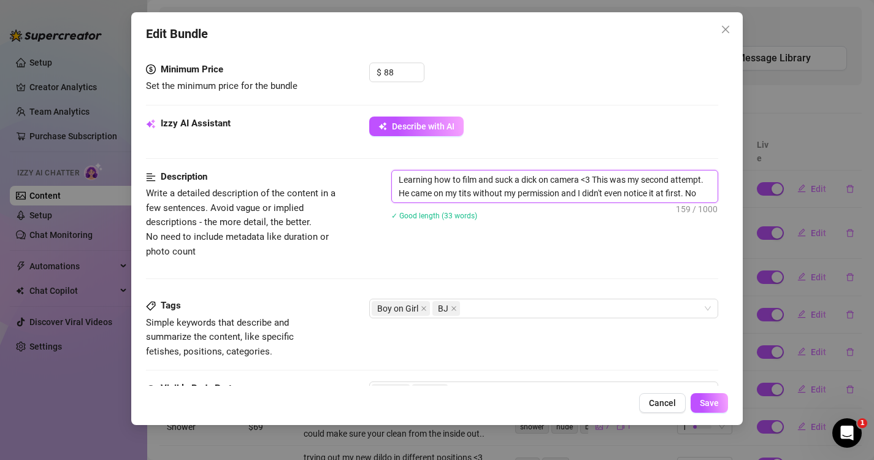
type textarea "Learning how to film and suck a dick on camera <3 This was my second attempt. H…"
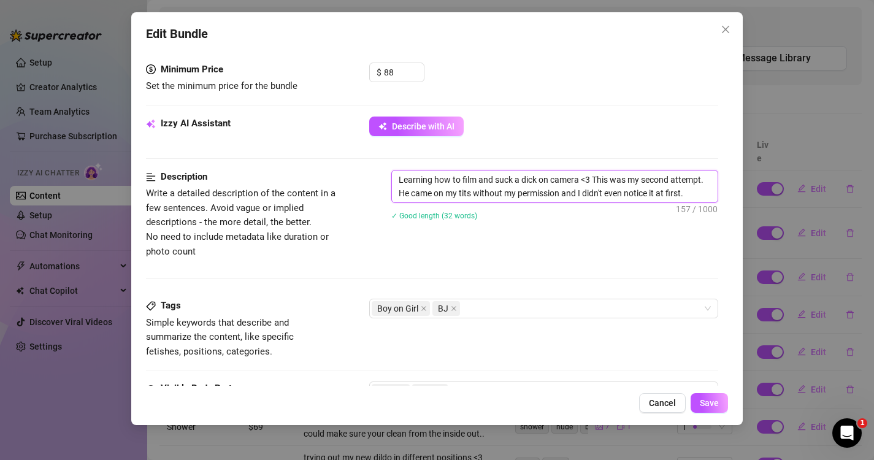
type textarea "Learning how to film and suck a dick on camera <3 This was my second attempt. H…"
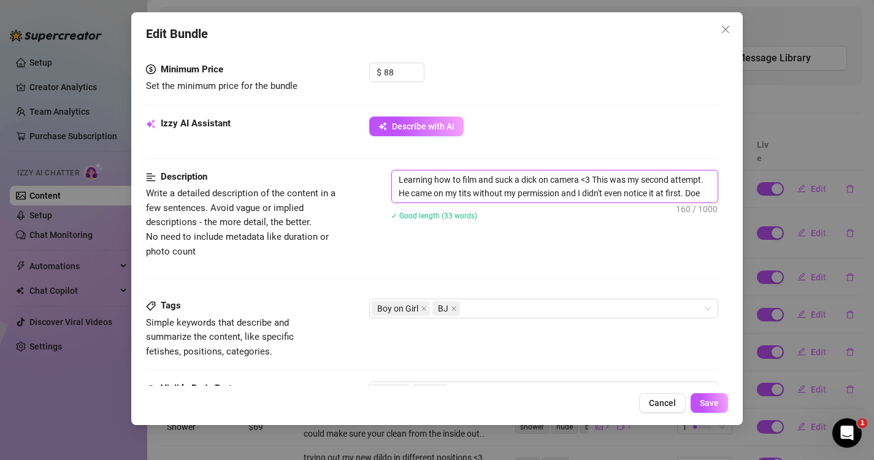
type textarea "Learning how to film and suck a dick on camera <3 This was my second attempt. H…"
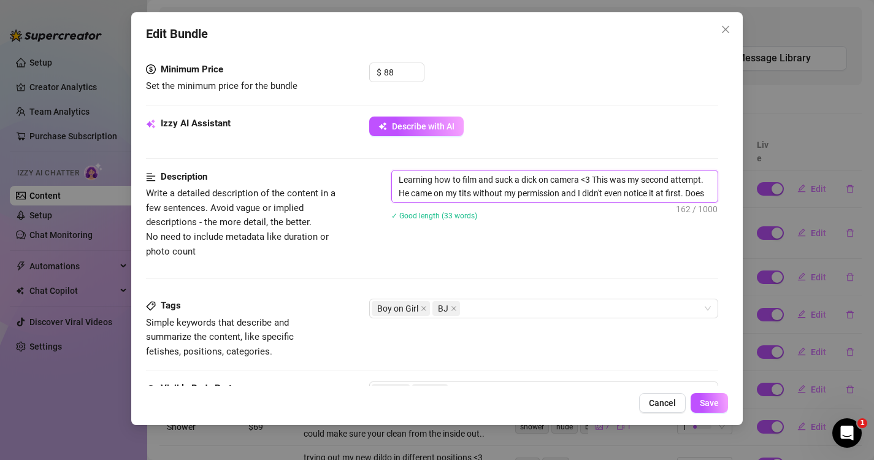
type textarea "Learning how to film and suck a dick on camera <3 This was my second attempt. H…"
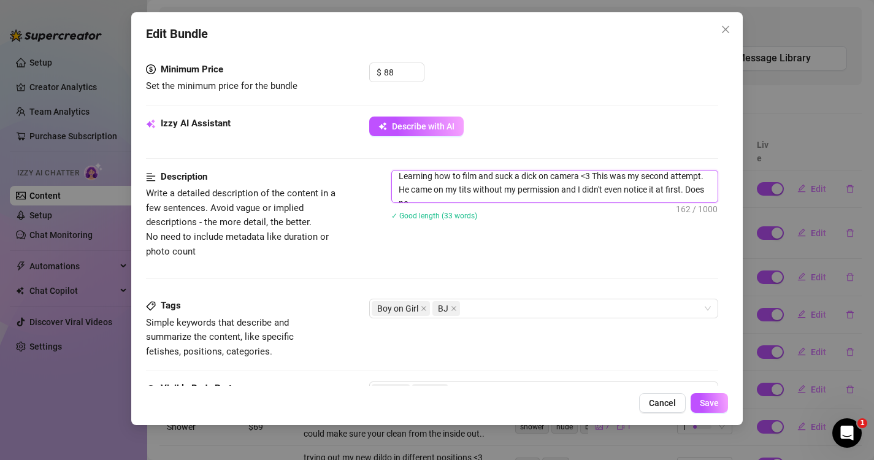
type textarea "Learning how to film and suck a dick on camera <3 This was my second attempt. H…"
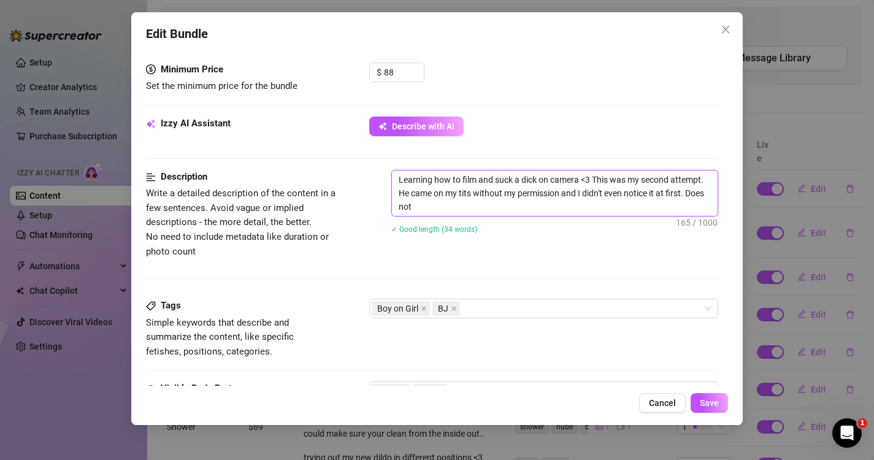
scroll to position [0, 0]
type textarea "Learning how to film and suck a dick on camera <3 This was my second attempt. H…"
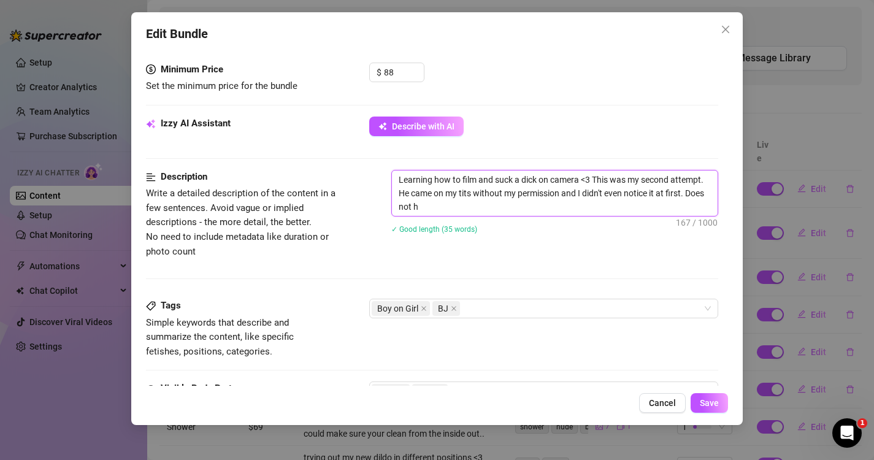
type textarea "Learning how to film and suck a dick on camera <3 This was my second attempt. H…"
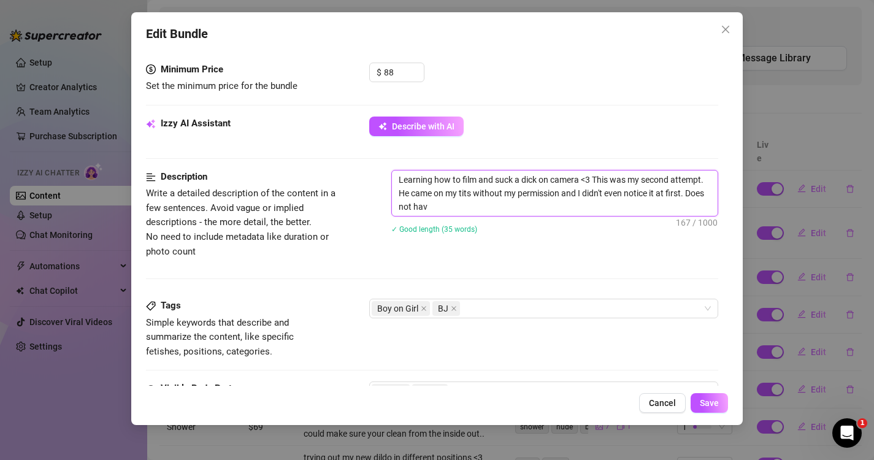
type textarea "Learning how to film and suck a dick on camera <3 This was my second attempt. H…"
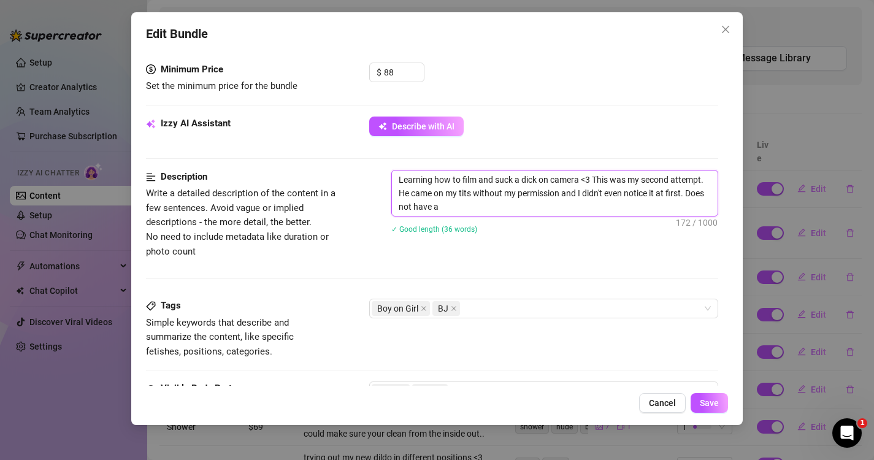
type textarea "Learning how to film and suck a dick on camera <3 This was my second attempt. H…"
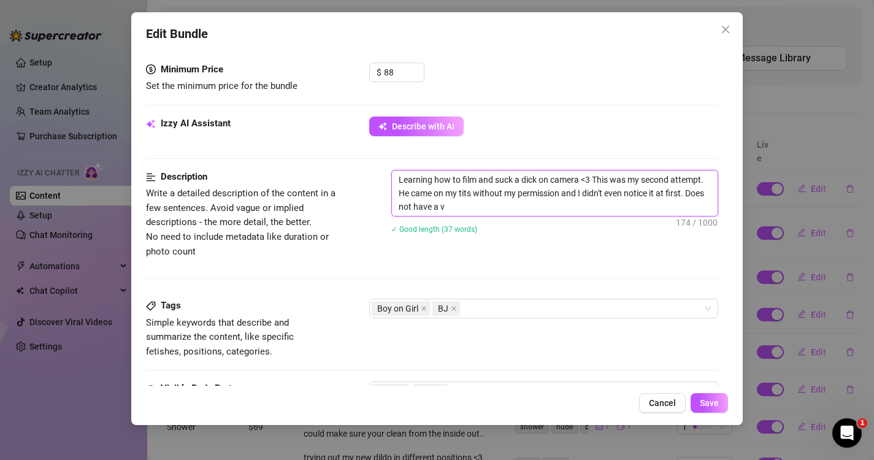
type textarea "Learning how to film and suck a dick on camera <3 This was my second attempt. H…"
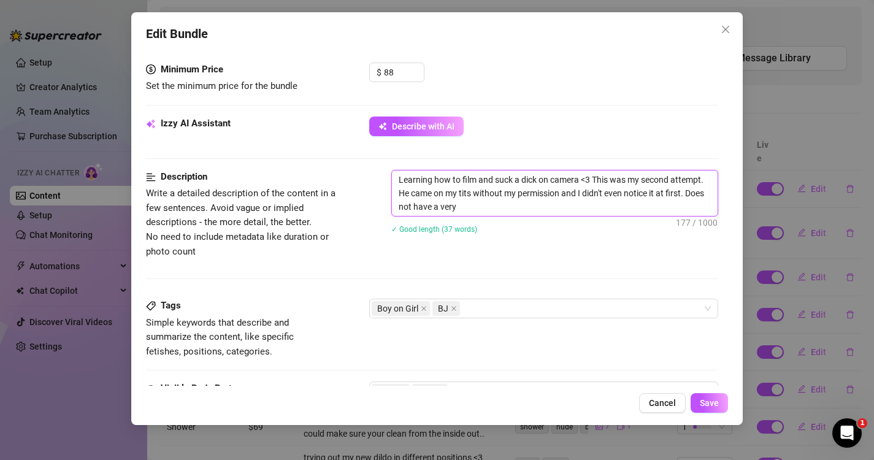
type textarea "Learning how to film and suck a dick on camera <3 This was my second attempt. H…"
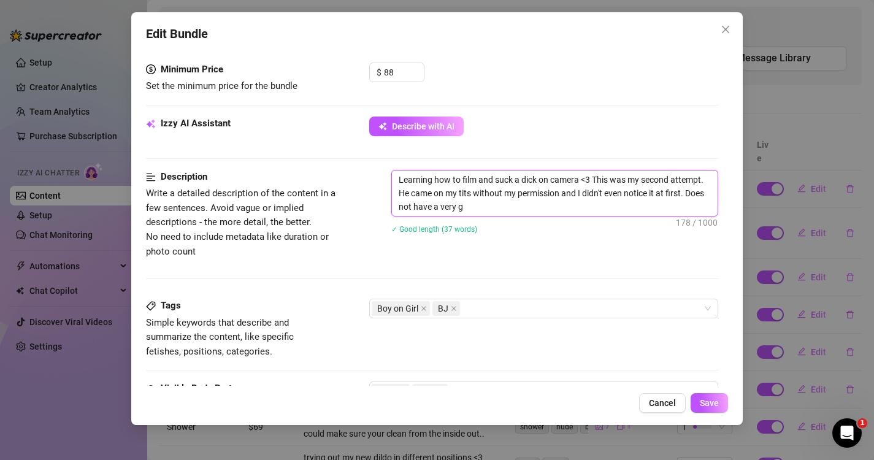
type textarea "Learning how to film and suck a dick on camera <3 This was my second attempt. H…"
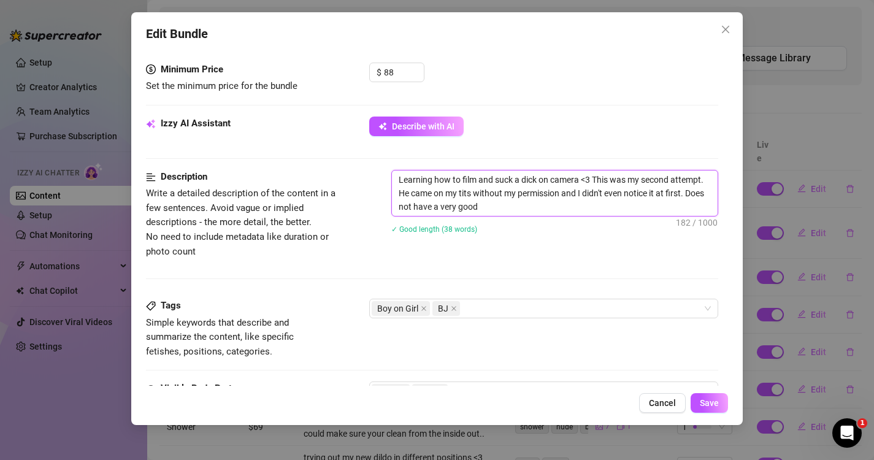
type textarea "Learning how to film and suck a dick on camera <3 This was my second attempt. H…"
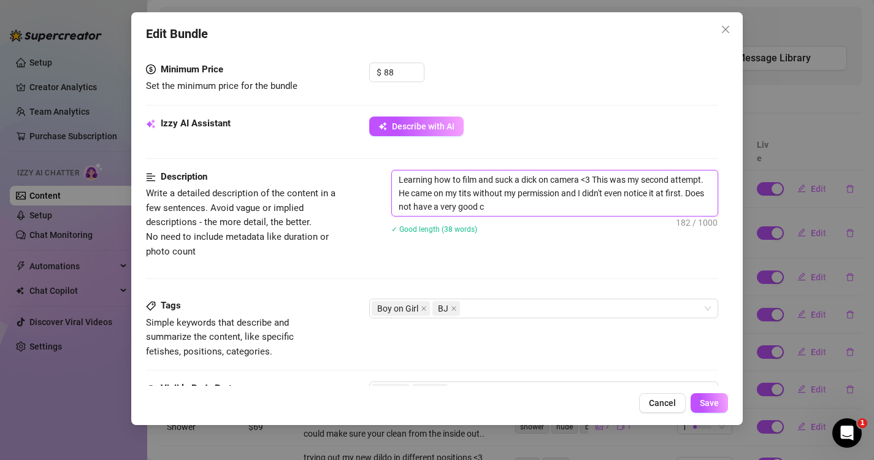
type textarea "Learning how to film and suck a dick on camera <3 This was my second attempt. H…"
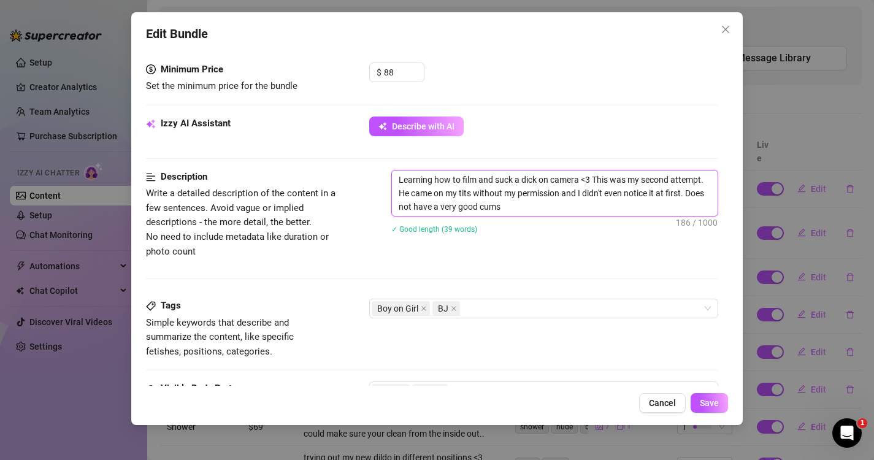
type textarea "Learning how to film and suck a dick on camera <3 This was my second attempt. H…"
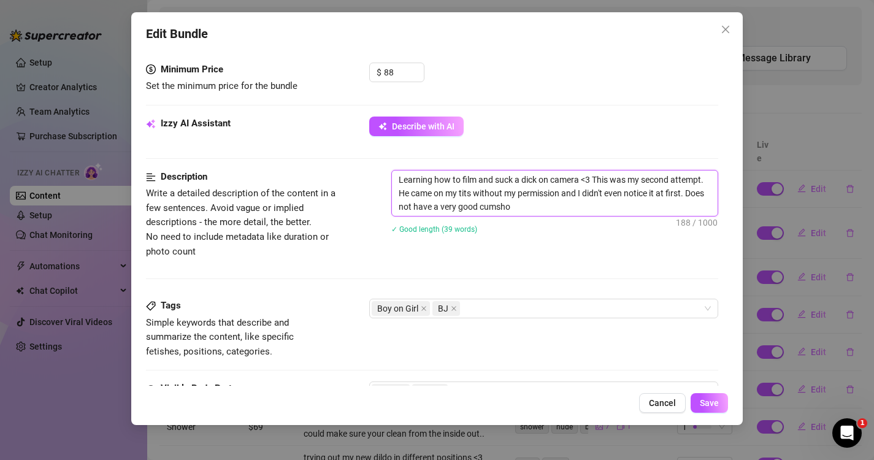
type textarea "Learning how to film and suck a dick on camera <3 This was my second attempt. H…"
click at [709, 401] on span "Save" at bounding box center [709, 403] width 19 height 10
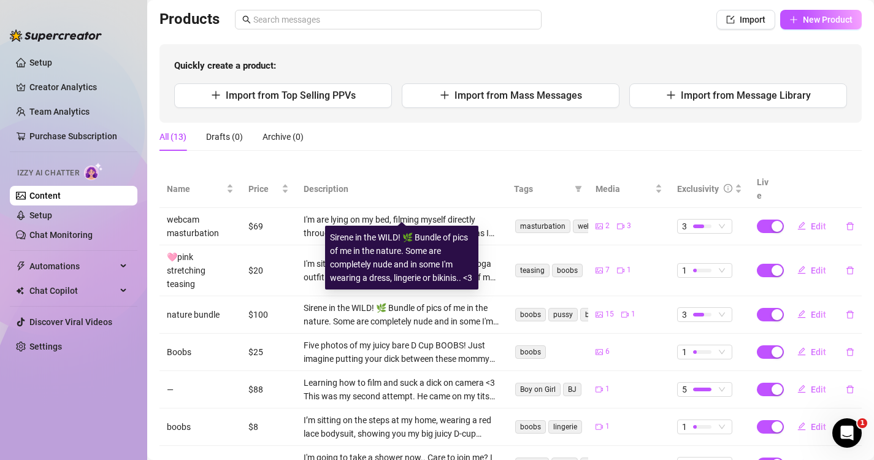
scroll to position [75, 0]
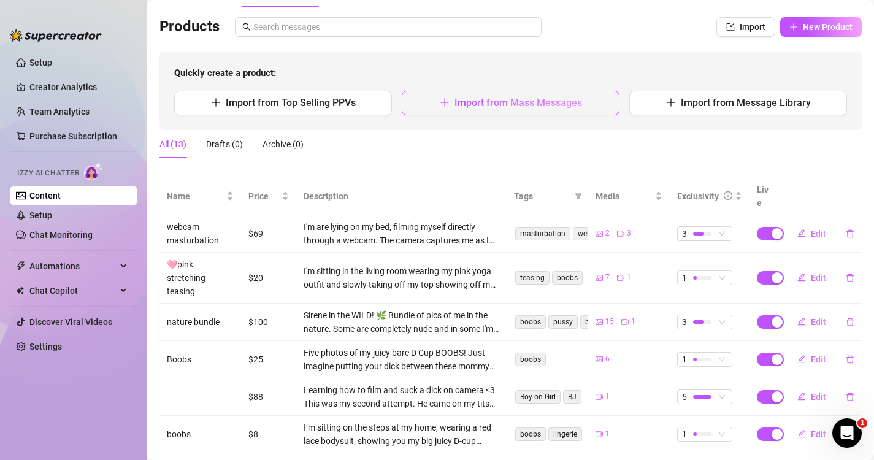
click at [505, 97] on span "Import from Mass Messages" at bounding box center [518, 103] width 128 height 12
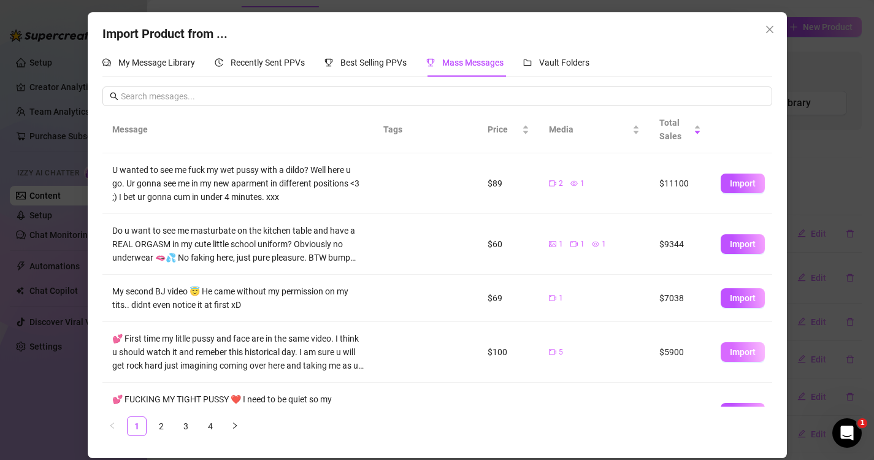
click at [749, 358] on button "Import" at bounding box center [743, 352] width 44 height 20
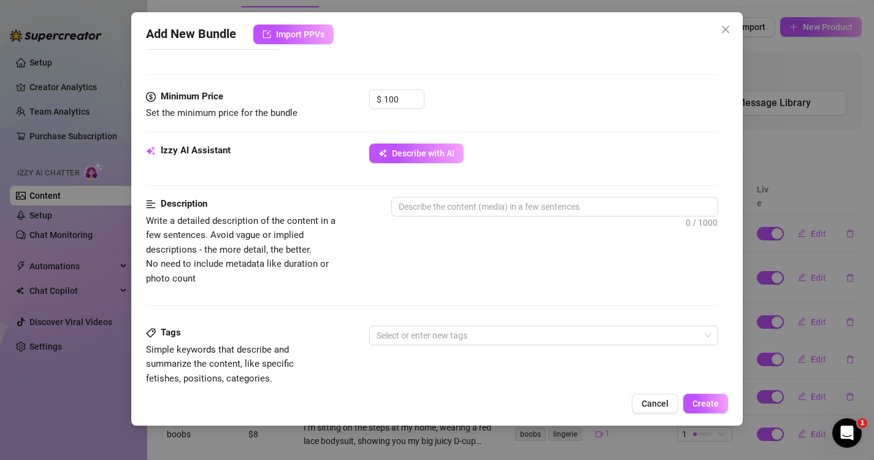
scroll to position [421, 0]
click at [385, 101] on input "100" at bounding box center [404, 99] width 40 height 18
click at [542, 100] on div "$ 60" at bounding box center [544, 104] width 350 height 31
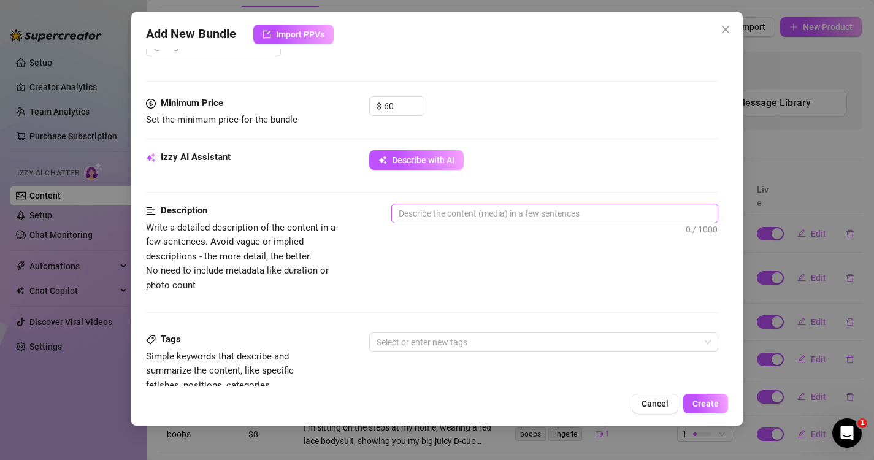
scroll to position [451, 0]
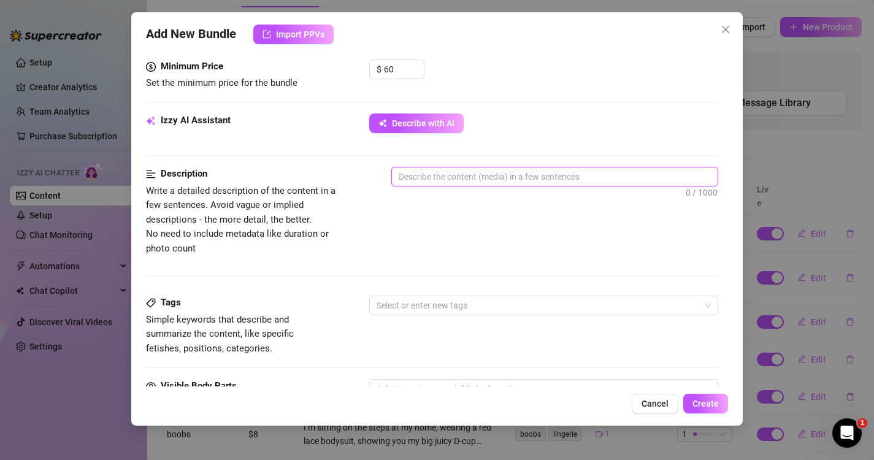
click at [440, 181] on textarea at bounding box center [555, 176] width 326 height 18
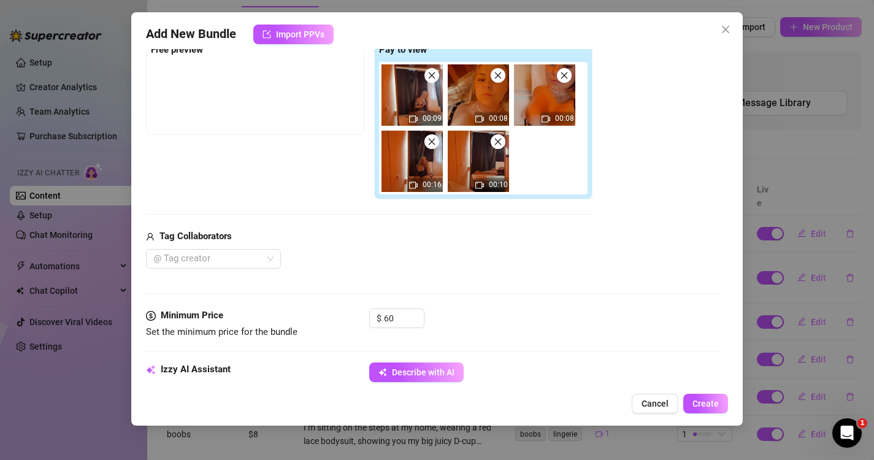
scroll to position [195, 0]
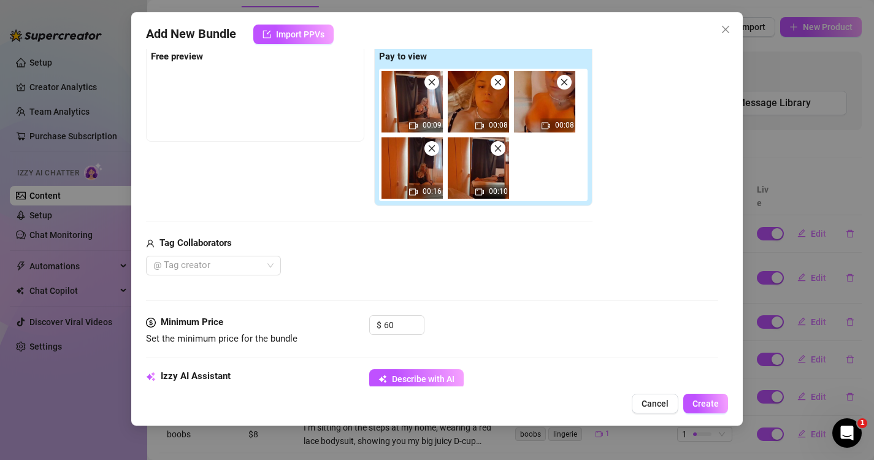
click at [477, 169] on img at bounding box center [478, 167] width 61 height 61
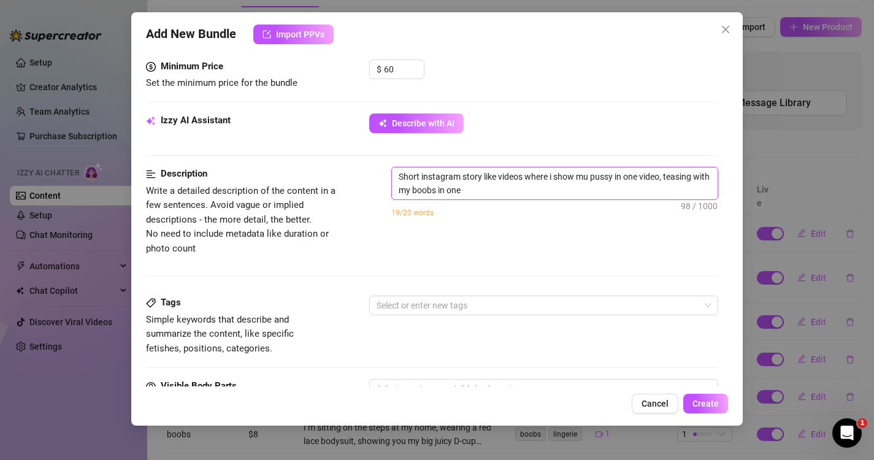
scroll to position [469, 0]
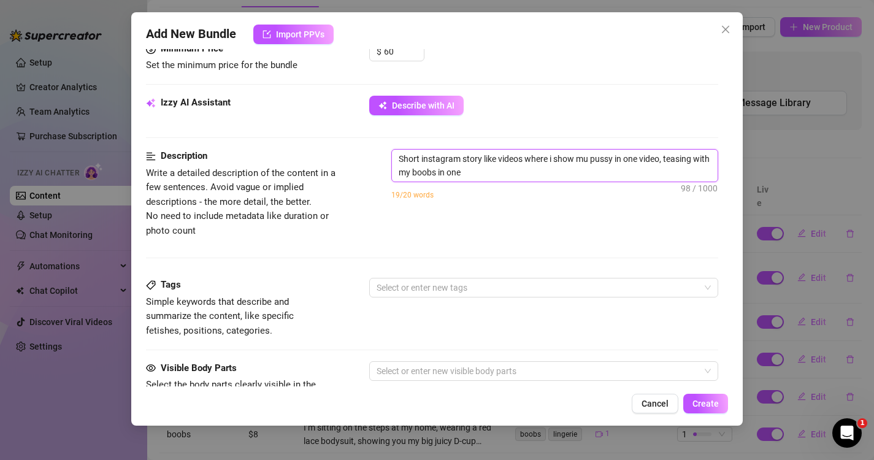
drag, startPoint x: 505, startPoint y: 174, endPoint x: 595, endPoint y: 161, distance: 91.7
click at [595, 161] on textarea "Short instagram story like videos where i show mu pussy in one video, teasing w…" at bounding box center [555, 166] width 326 height 32
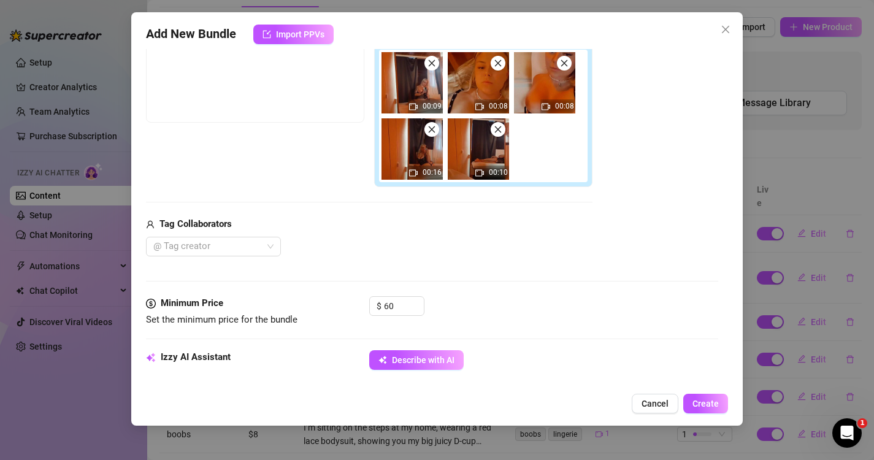
scroll to position [206, 0]
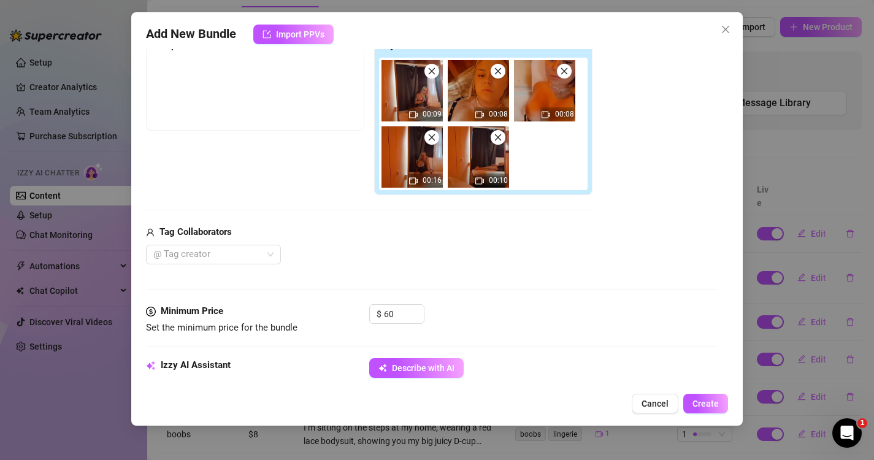
click at [415, 97] on img at bounding box center [411, 90] width 61 height 61
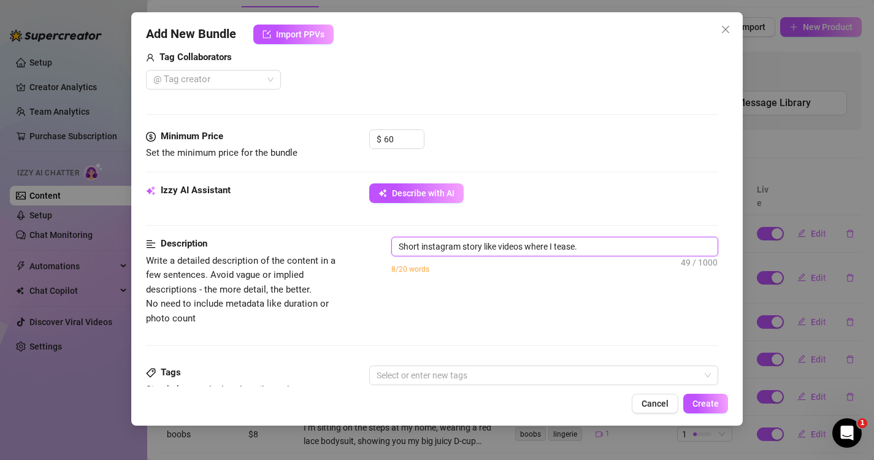
scroll to position [391, 0]
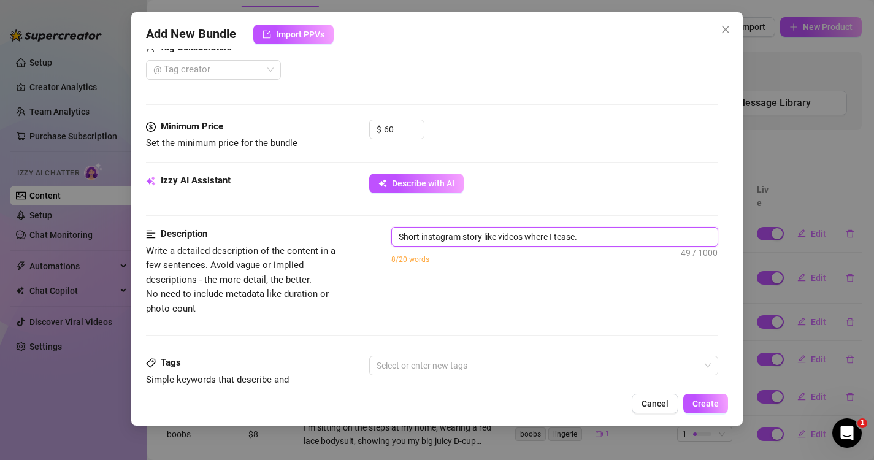
click at [602, 239] on textarea "Short instagram story like videos where I tease." at bounding box center [555, 237] width 326 height 18
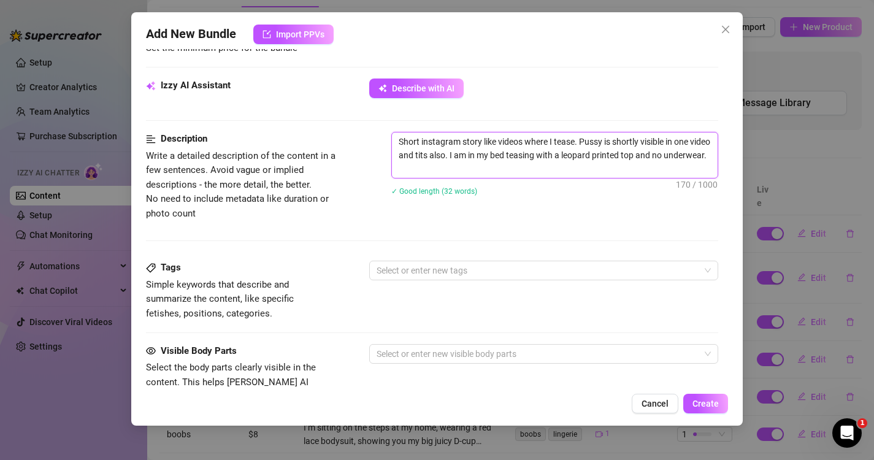
scroll to position [487, 0]
click at [491, 270] on div at bounding box center [538, 269] width 332 height 17
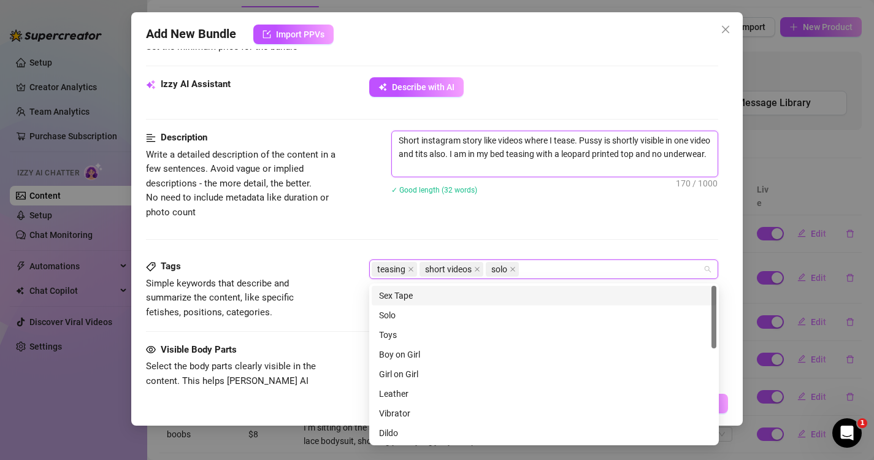
click at [484, 161] on textarea "Short instagram story like videos where I tease. Pussy is shortly visible in on…" at bounding box center [555, 153] width 326 height 45
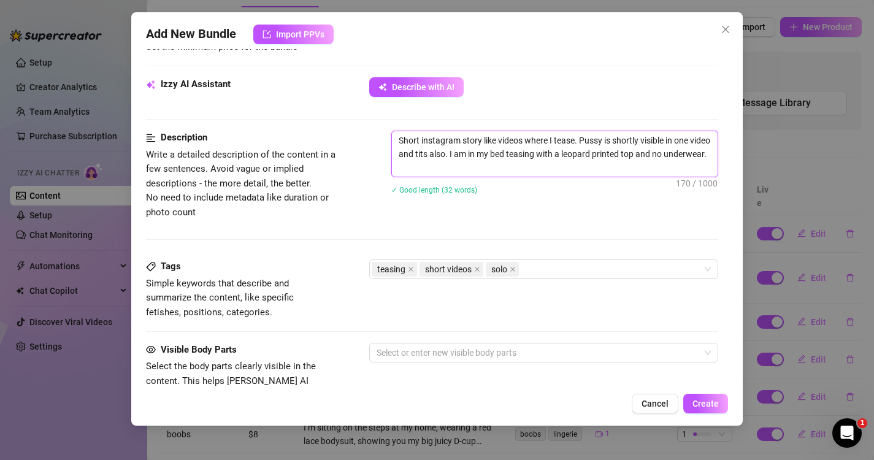
click at [474, 172] on textarea "Short instagram story like videos where I tease. Pussy is shortly visible in on…" at bounding box center [555, 153] width 326 height 45
click at [451, 354] on div at bounding box center [538, 352] width 332 height 17
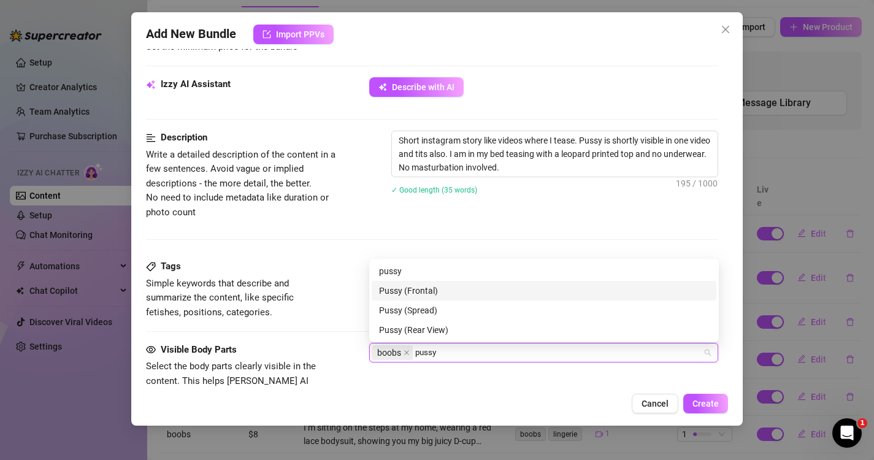
click at [427, 288] on div "Pussy (Frontal)" at bounding box center [544, 290] width 330 height 13
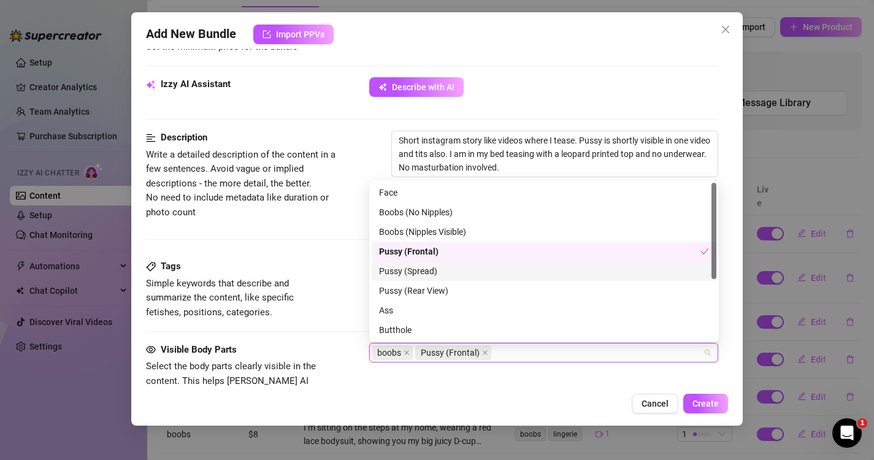
click at [334, 262] on div "Tags Simple keywords that describe and summarize the content, like specific fet…" at bounding box center [432, 289] width 573 height 60
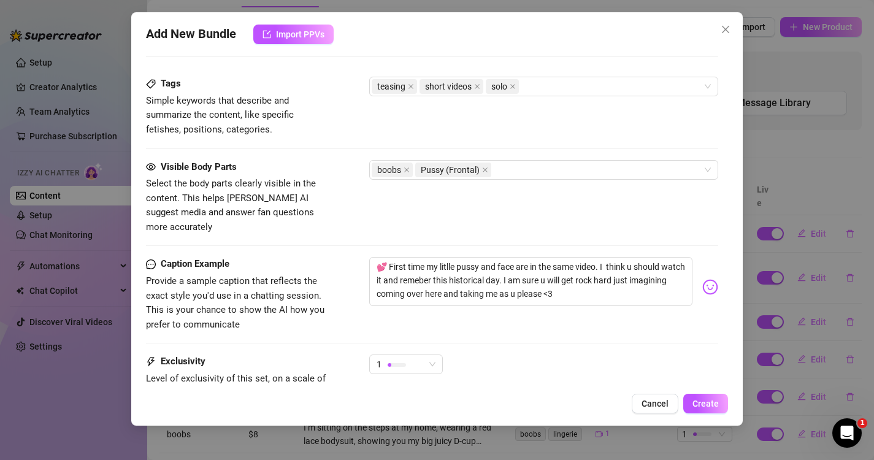
scroll to position [715, 0]
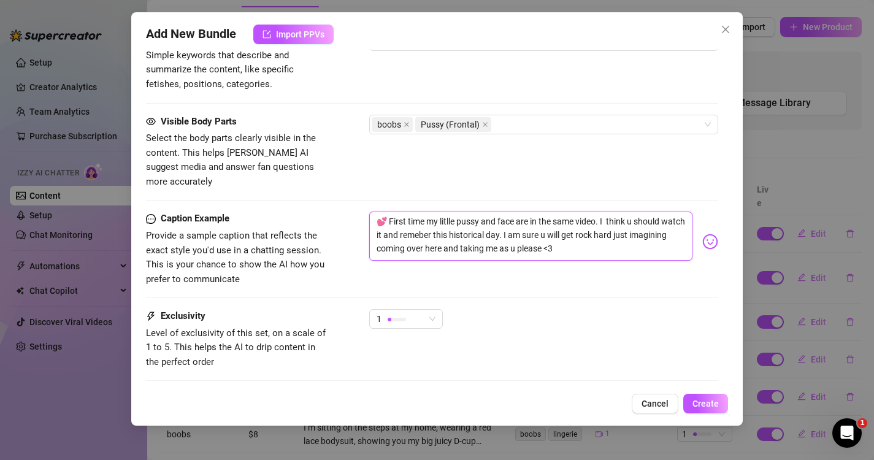
drag, startPoint x: 635, startPoint y: 240, endPoint x: 280, endPoint y: 189, distance: 359.4
click at [387, 217] on textarea "💕 First time my litlle pussy and face are in the same video. I think u should w…" at bounding box center [531, 236] width 324 height 49
drag, startPoint x: 388, startPoint y: 210, endPoint x: 633, endPoint y: 239, distance: 246.9
click at [633, 239] on textarea "💕 First time my litlle pussy and face are in the same video. I think u should w…" at bounding box center [531, 236] width 324 height 49
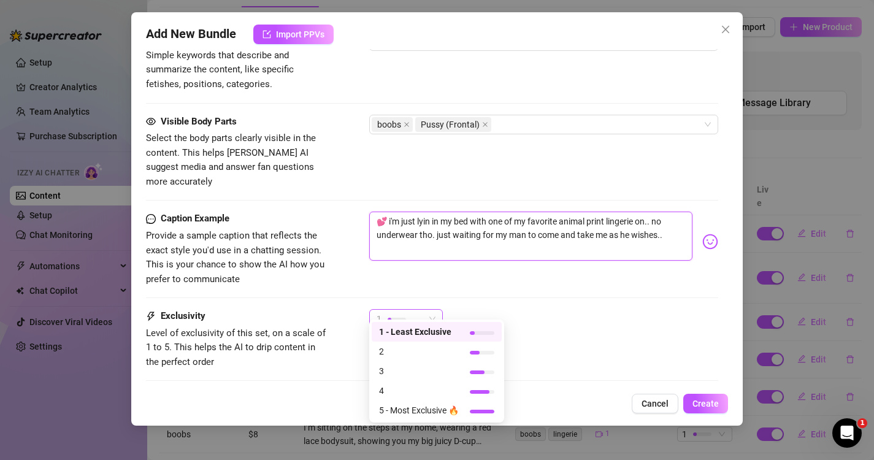
click at [435, 310] on span "1" at bounding box center [406, 319] width 59 height 18
click at [421, 350] on span "2" at bounding box center [419, 351] width 80 height 13
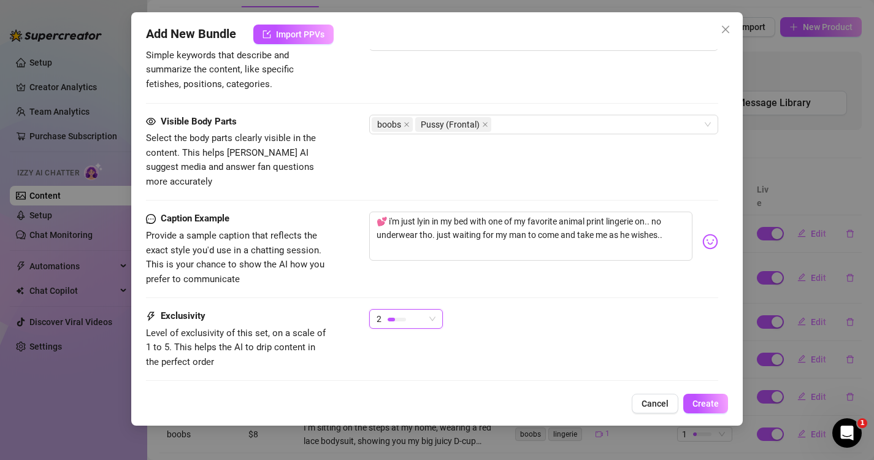
click at [549, 309] on div "2 2" at bounding box center [544, 324] width 350 height 31
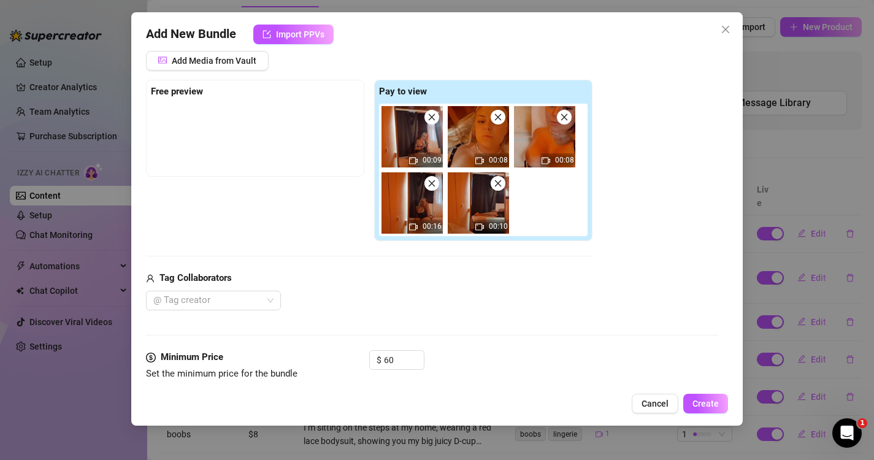
scroll to position [169, 0]
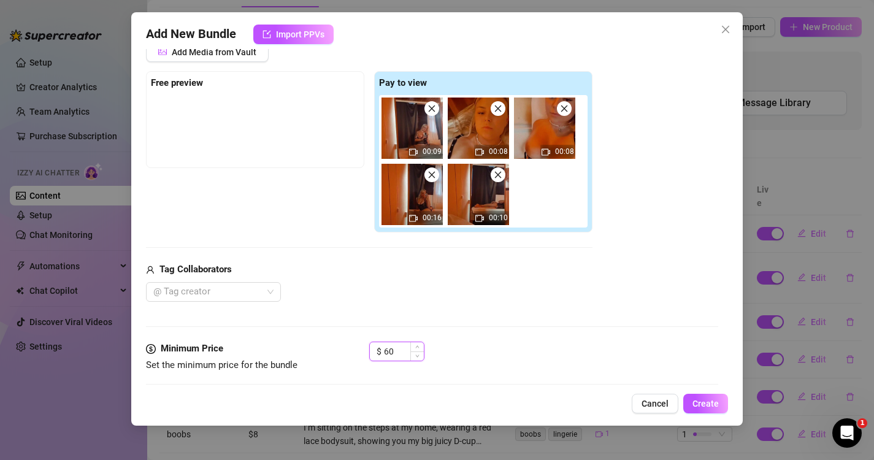
drag, startPoint x: 395, startPoint y: 355, endPoint x: 372, endPoint y: 354, distance: 22.7
click at [372, 354] on div "$ 60" at bounding box center [396, 352] width 55 height 20
click at [707, 407] on span "Create" at bounding box center [705, 404] width 26 height 10
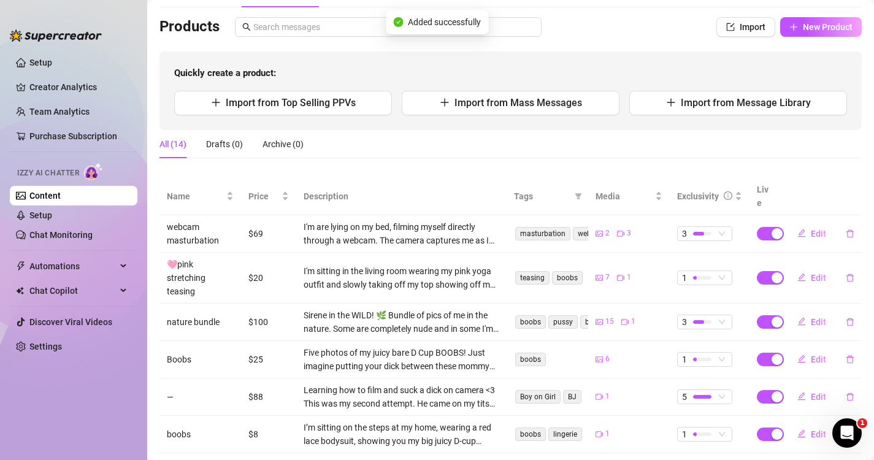
scroll to position [0, 0]
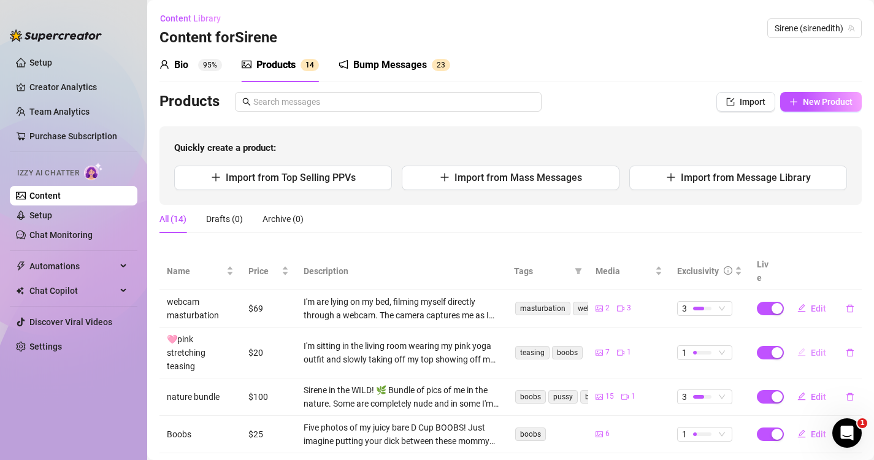
click at [817, 348] on span "Edit" at bounding box center [818, 353] width 15 height 10
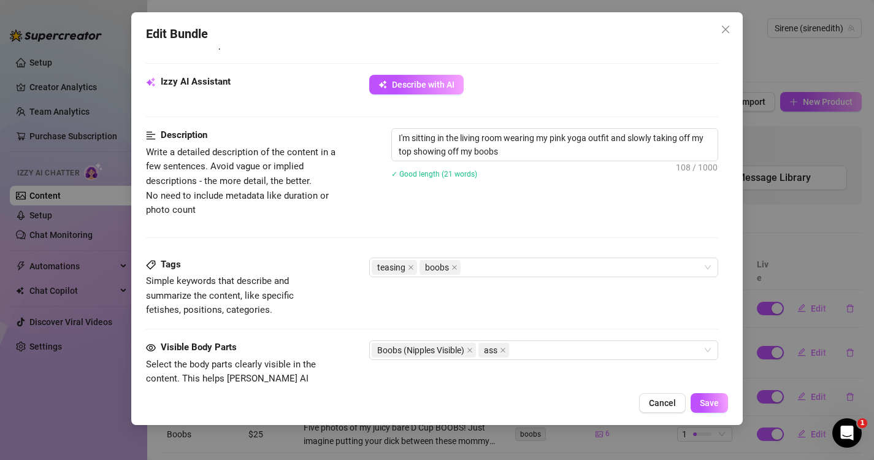
scroll to position [566, 0]
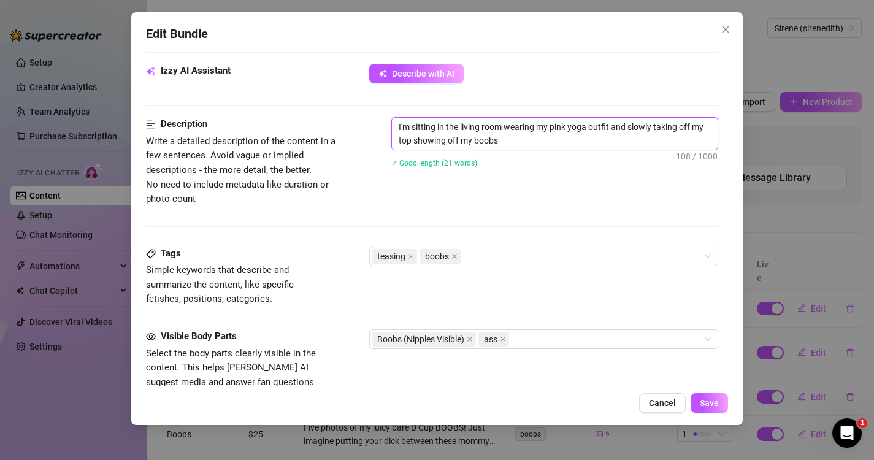
click at [533, 146] on textarea "I'm sitting in the living room wearing my pink yoga outfit and slowly taking of…" at bounding box center [555, 134] width 326 height 32
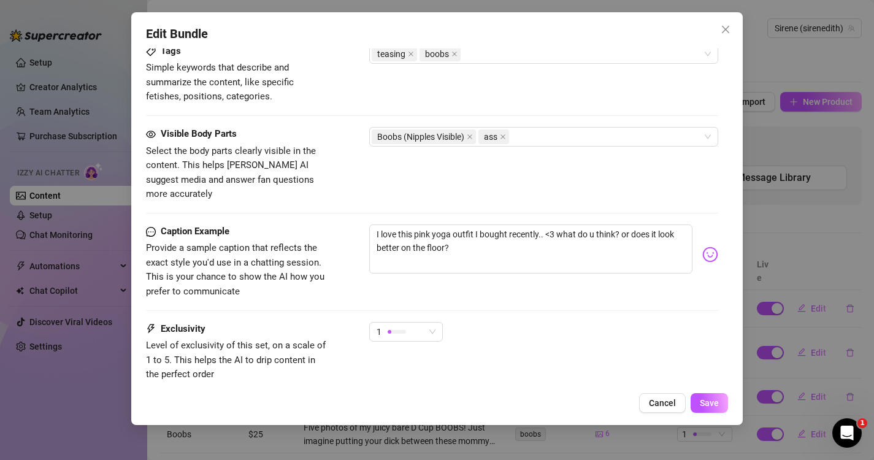
scroll to position [844, 0]
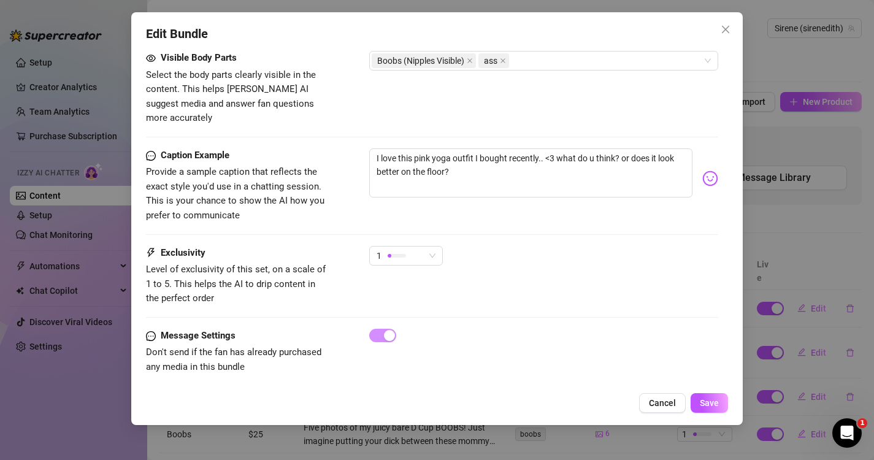
click at [710, 414] on div "Edit Bundle Account Sirene (@sirenedith) Name Name is for your internal organiz…" at bounding box center [437, 218] width 612 height 413
click at [705, 402] on span "Save" at bounding box center [709, 403] width 19 height 10
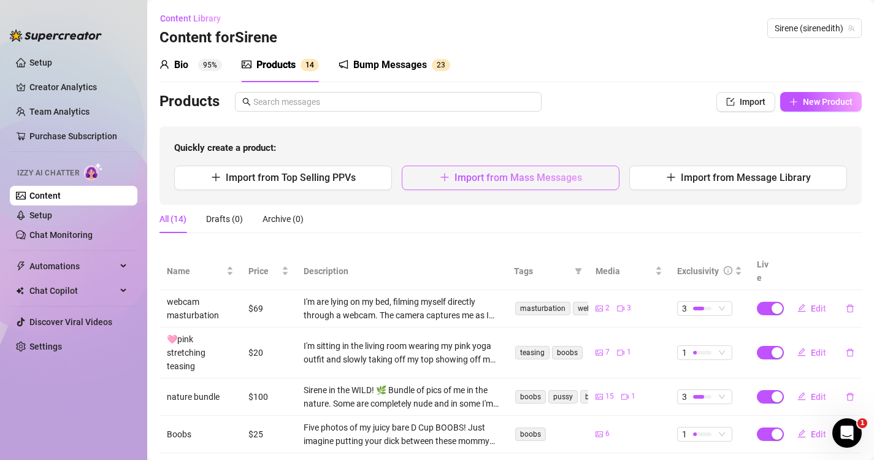
click at [473, 182] on span "Import from Mass Messages" at bounding box center [518, 178] width 128 height 12
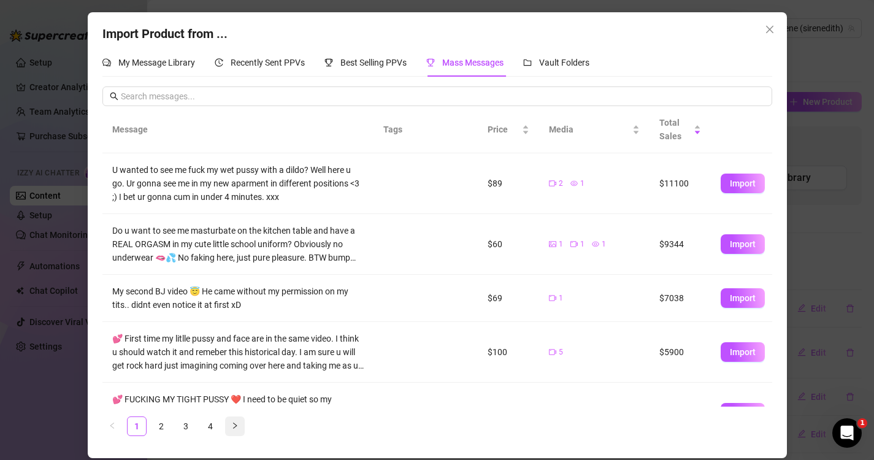
click at [243, 424] on button "button" at bounding box center [235, 426] width 20 height 20
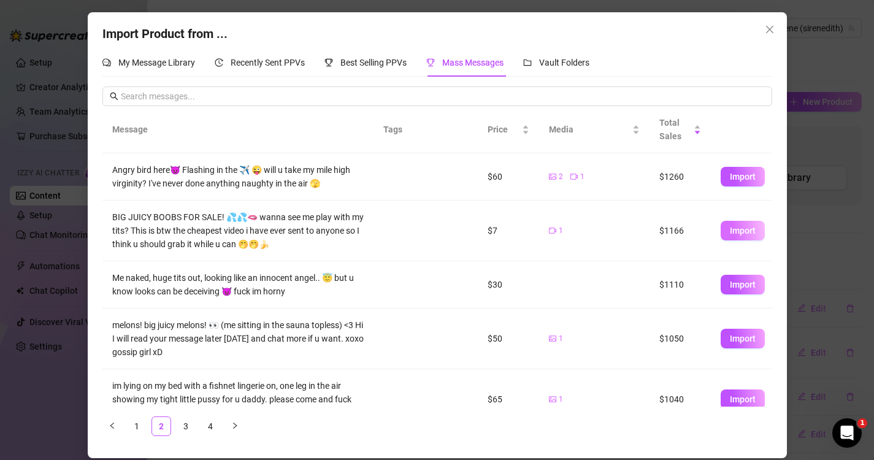
click at [743, 228] on span "Import" at bounding box center [743, 231] width 26 height 10
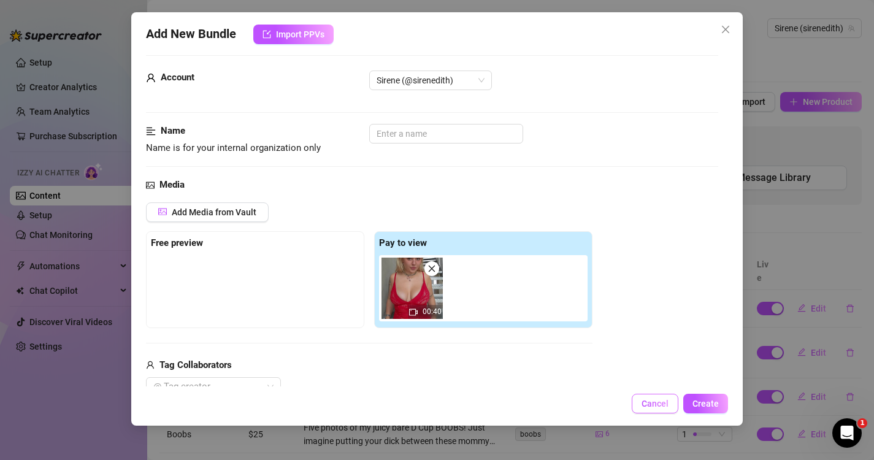
click at [654, 405] on span "Cancel" at bounding box center [654, 404] width 27 height 10
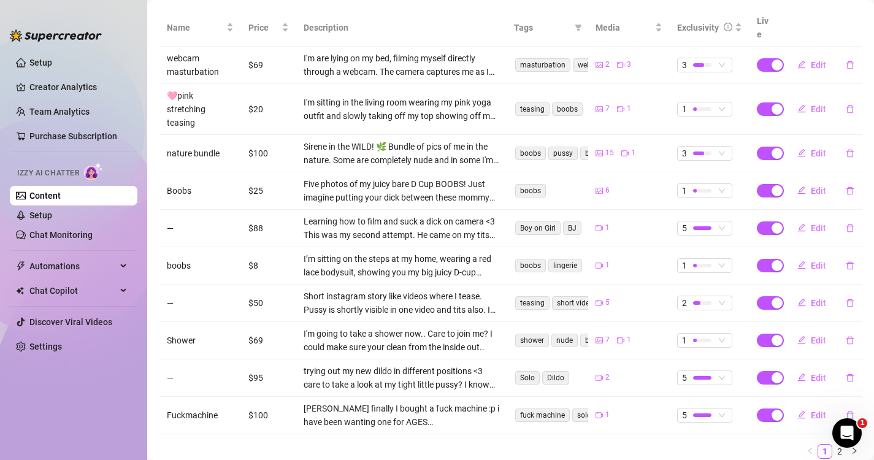
scroll to position [223, 0]
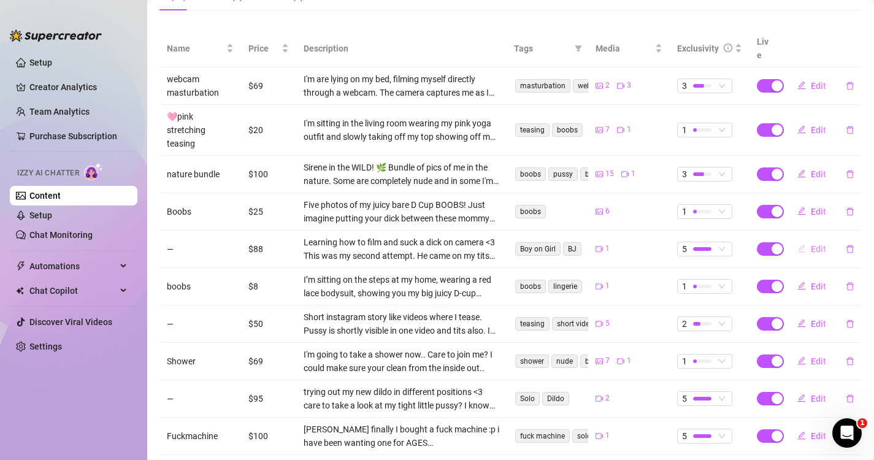
click at [820, 244] on span "Edit" at bounding box center [818, 249] width 15 height 10
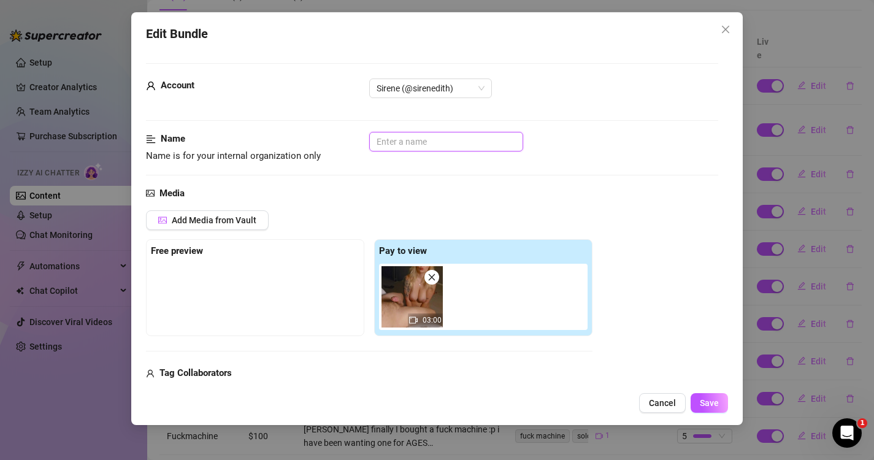
click at [427, 146] on input "text" at bounding box center [446, 142] width 154 height 20
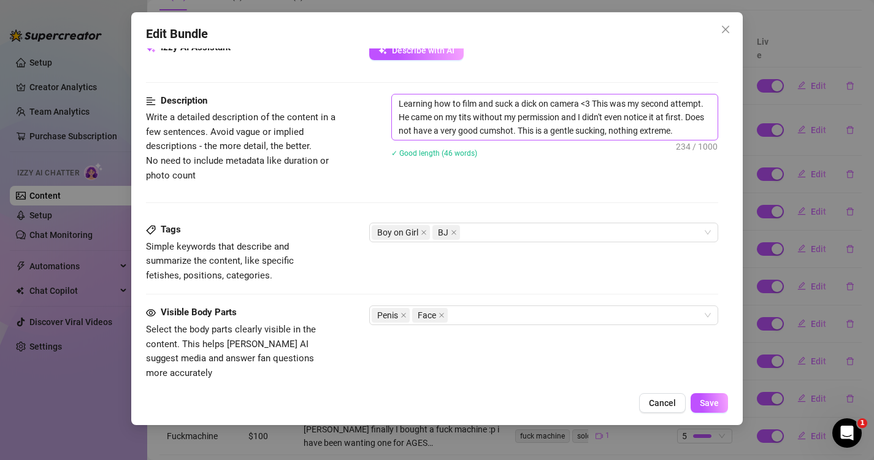
scroll to position [457, 0]
click at [543, 121] on textarea "Learning how to film and suck a dick on camera <3 This was my second attempt. H…" at bounding box center [555, 118] width 326 height 45
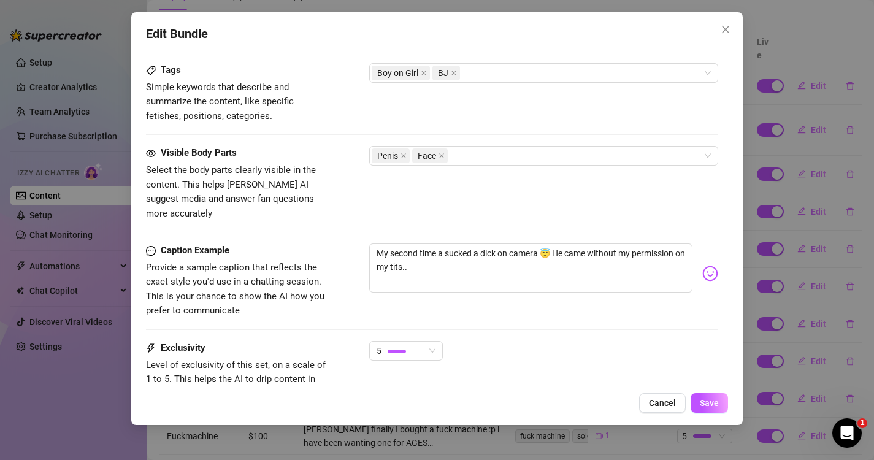
scroll to position [698, 0]
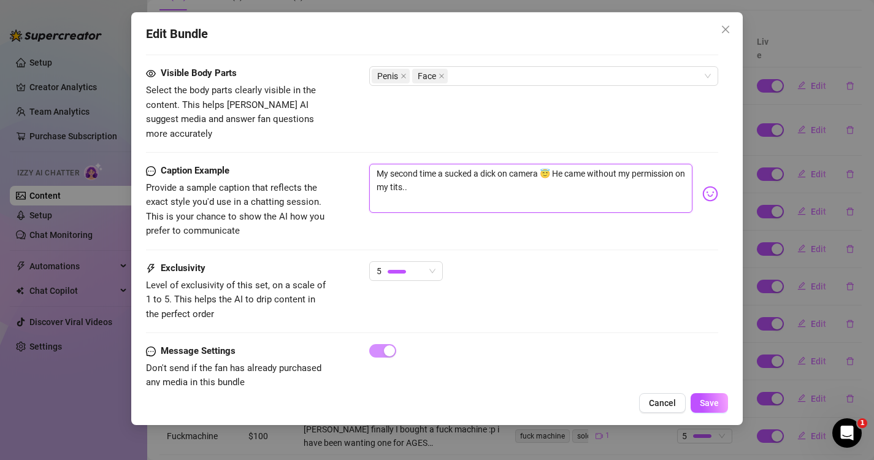
click at [455, 178] on textarea "My second time a sucked a dick on camera 😇 He came without my permission on my …" at bounding box center [531, 188] width 324 height 49
click at [551, 164] on textarea "My second time a sucked a dick on camera 😇 He came without my permission on my …" at bounding box center [531, 188] width 324 height 49
click at [418, 172] on textarea "My second time a sucked a dick on camera 😇 I also put his dick between my tits …" at bounding box center [531, 188] width 324 height 49
click at [603, 185] on textarea "My second time a sucked a dick on camera 😇 I also put his dick between my tits …" at bounding box center [531, 188] width 324 height 49
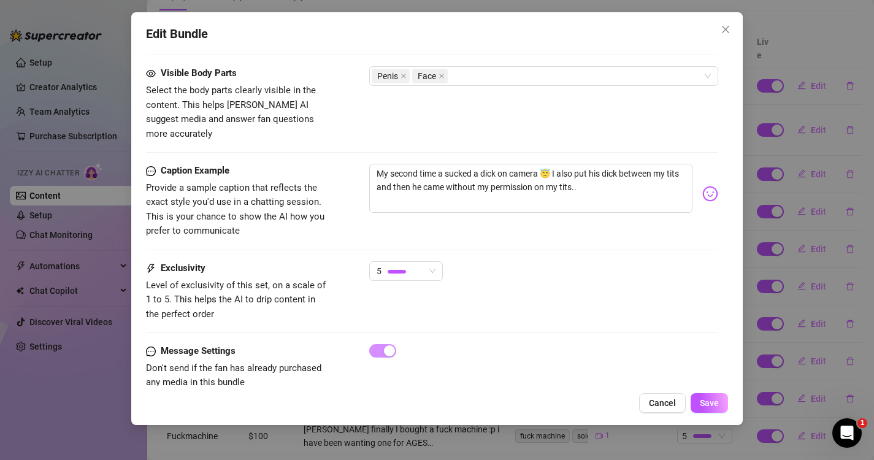
click at [706, 413] on div "Edit Bundle Account Sirene (@sirenedith) Name Name is for your internal organiz…" at bounding box center [437, 218] width 612 height 413
click at [707, 406] on span "Save" at bounding box center [709, 403] width 19 height 10
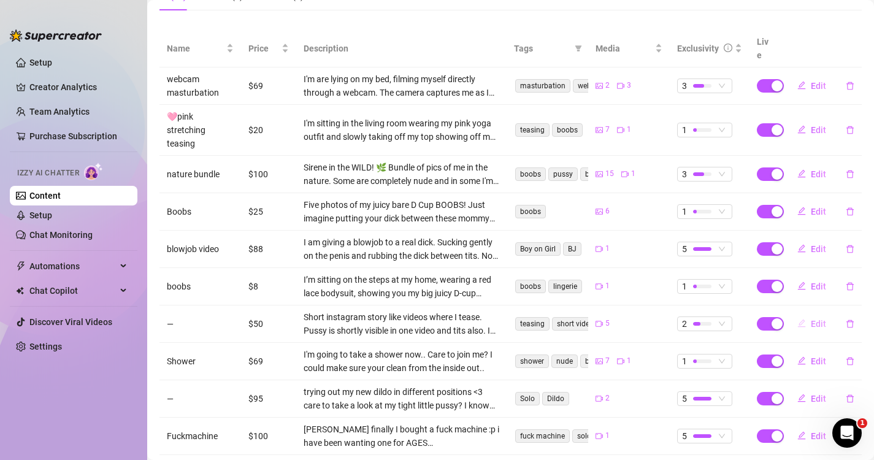
click at [819, 319] on span "Edit" at bounding box center [818, 324] width 15 height 10
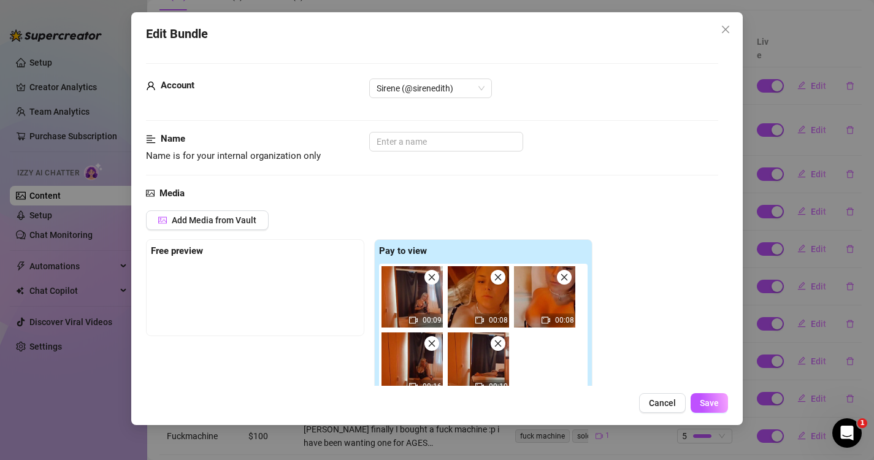
click at [445, 131] on div "Account Sirene (@sirenedith)" at bounding box center [432, 104] width 573 height 53
click at [431, 147] on input "text" at bounding box center [446, 142] width 154 height 20
click at [710, 407] on span "Save" at bounding box center [709, 403] width 19 height 10
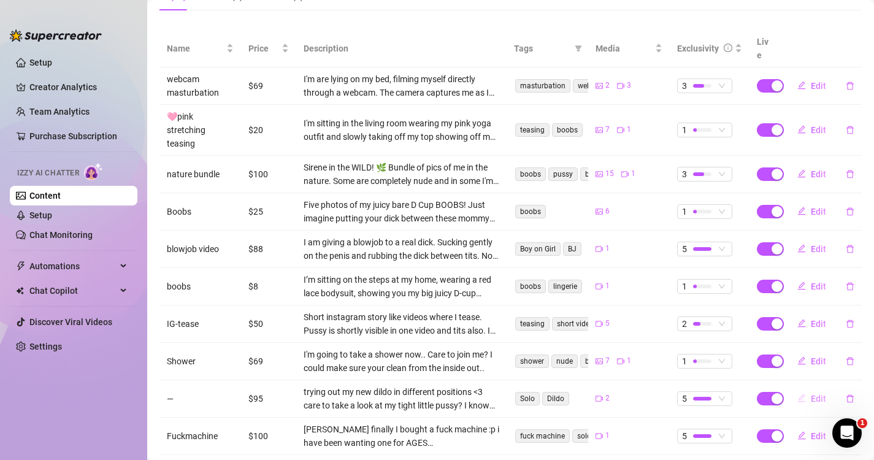
click at [816, 394] on span "Edit" at bounding box center [818, 399] width 15 height 10
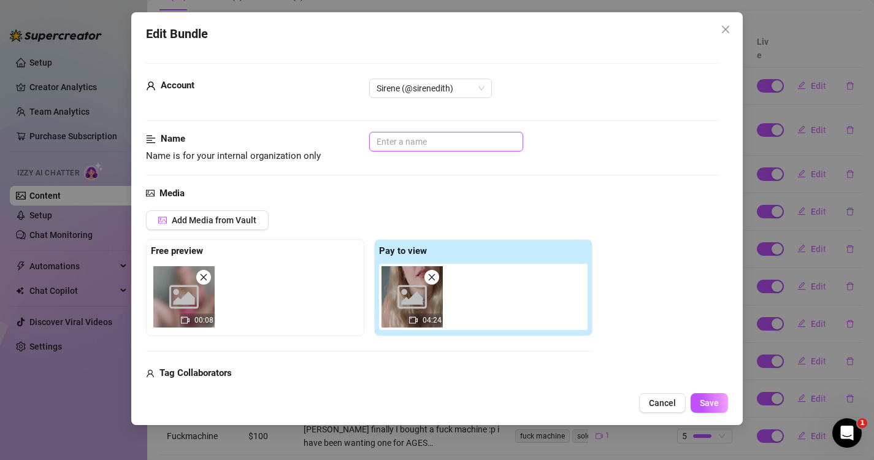
click at [456, 137] on input "text" at bounding box center [446, 142] width 154 height 20
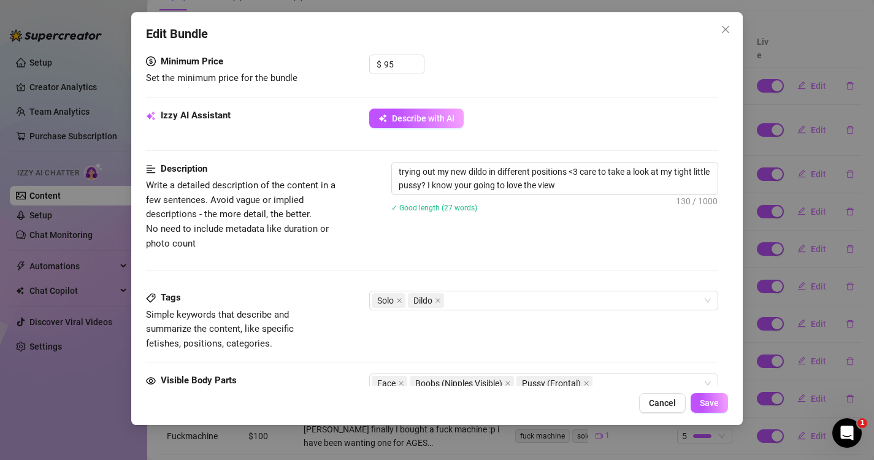
scroll to position [390, 0]
drag, startPoint x: 615, startPoint y: 192, endPoint x: 291, endPoint y: 166, distance: 324.9
click at [291, 166] on div "Description Write a detailed description of the content in a few sentences. Avo…" at bounding box center [432, 207] width 573 height 89
click at [714, 405] on span "Save" at bounding box center [709, 403] width 19 height 10
